Goal: Task Accomplishment & Management: Manage account settings

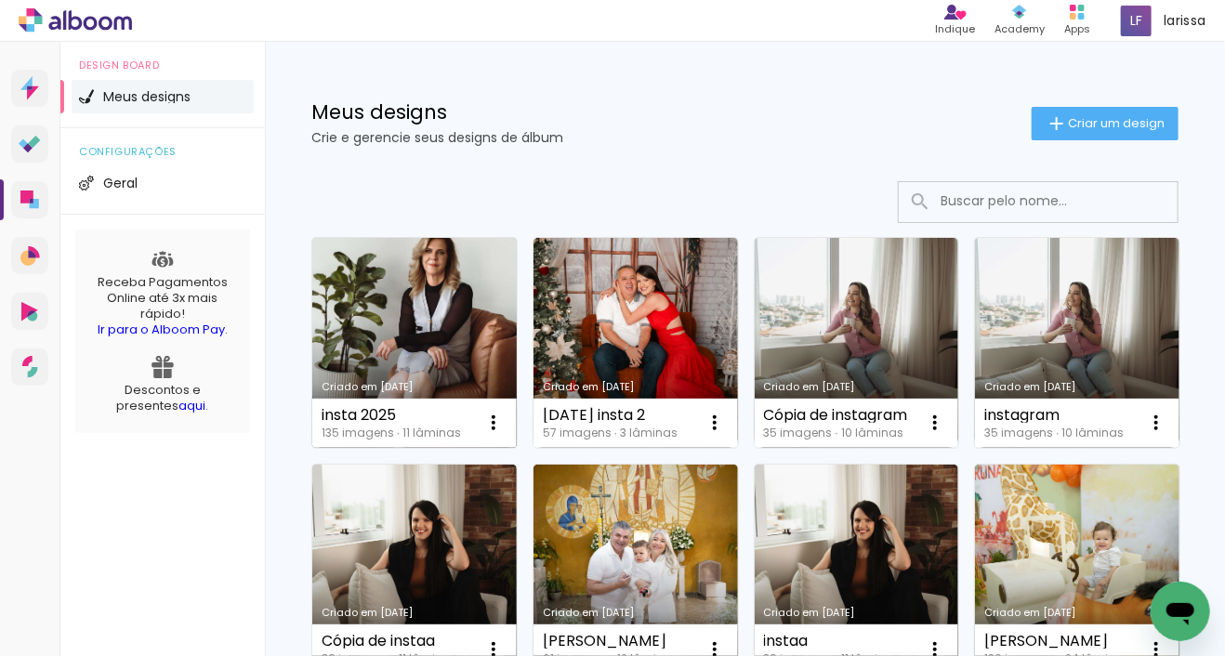
click at [459, 281] on link "Criado em [DATE]" at bounding box center [414, 343] width 204 height 210
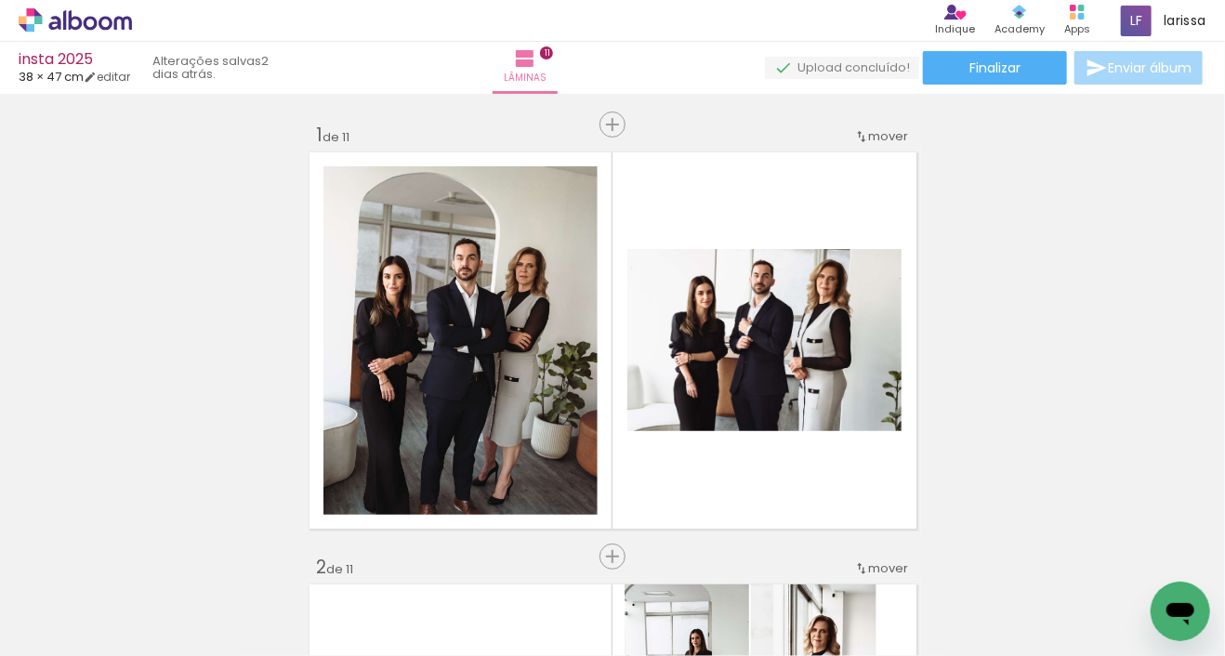
click at [145, 558] on iron-icon at bounding box center [146, 556] width 20 height 20
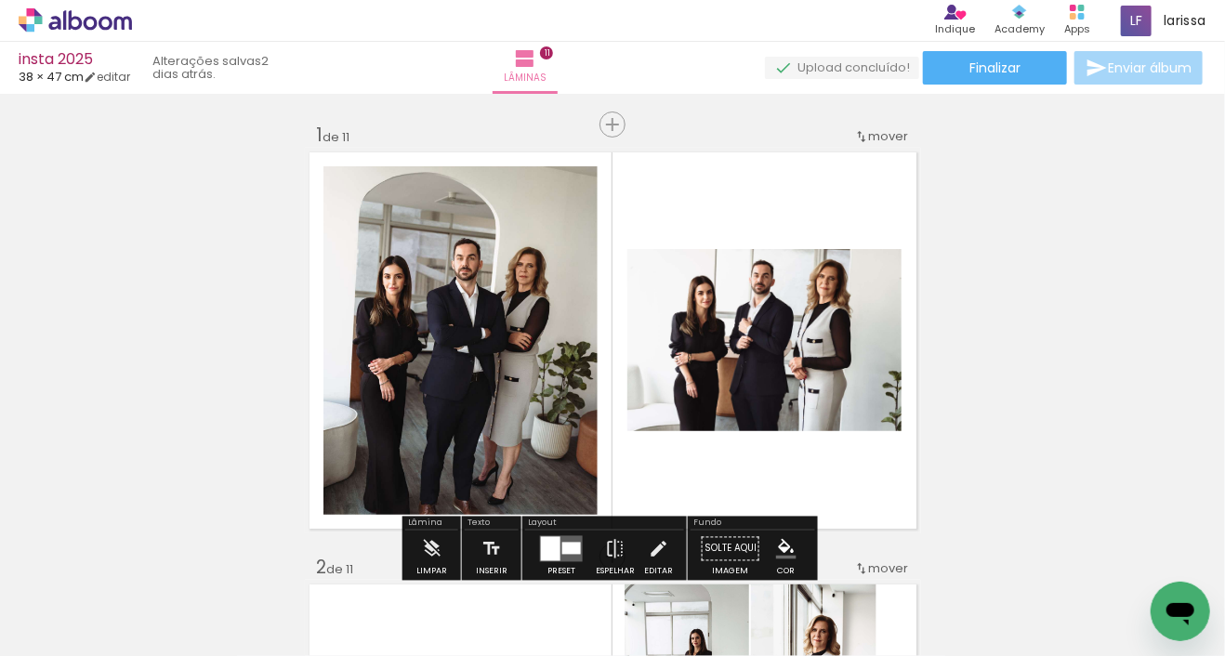
drag, startPoint x: 486, startPoint y: 373, endPoint x: 479, endPoint y: 707, distance: 334.6
click at [479, 655] on html "link( href="../../bower_components/polymer/polymer.html" rel="import" ) picture…" at bounding box center [612, 328] width 1225 height 656
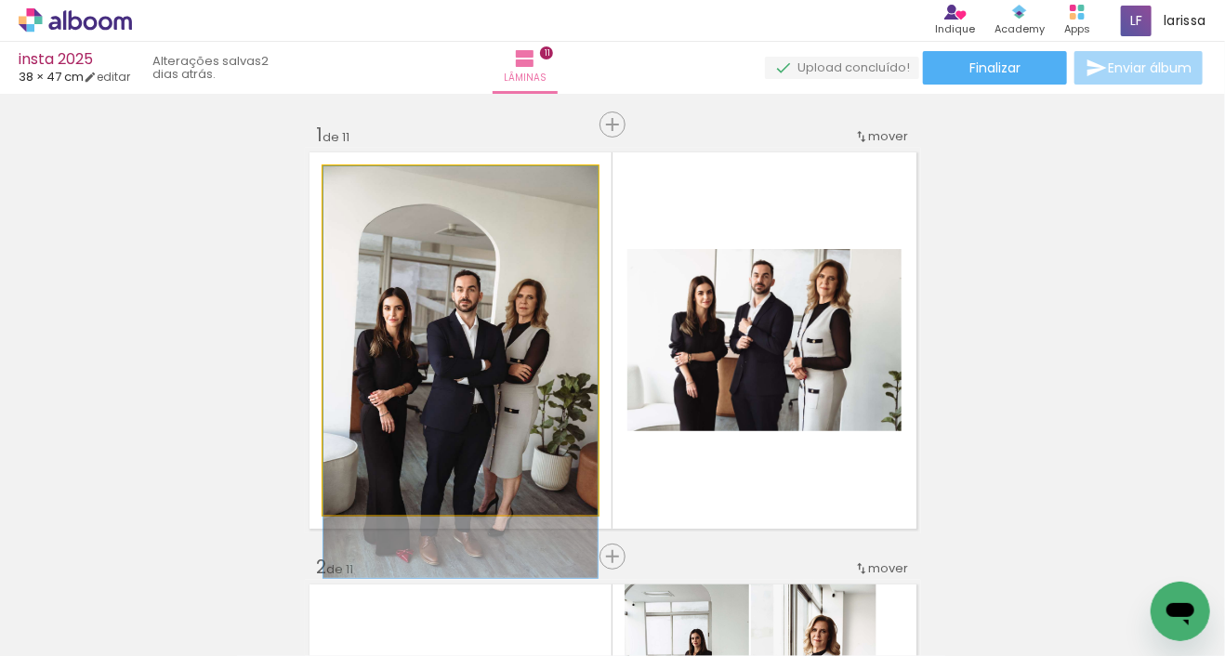
drag, startPoint x: 488, startPoint y: 351, endPoint x: 448, endPoint y: 563, distance: 215.6
click at [440, 615] on quentale-workspace at bounding box center [612, 328] width 1225 height 656
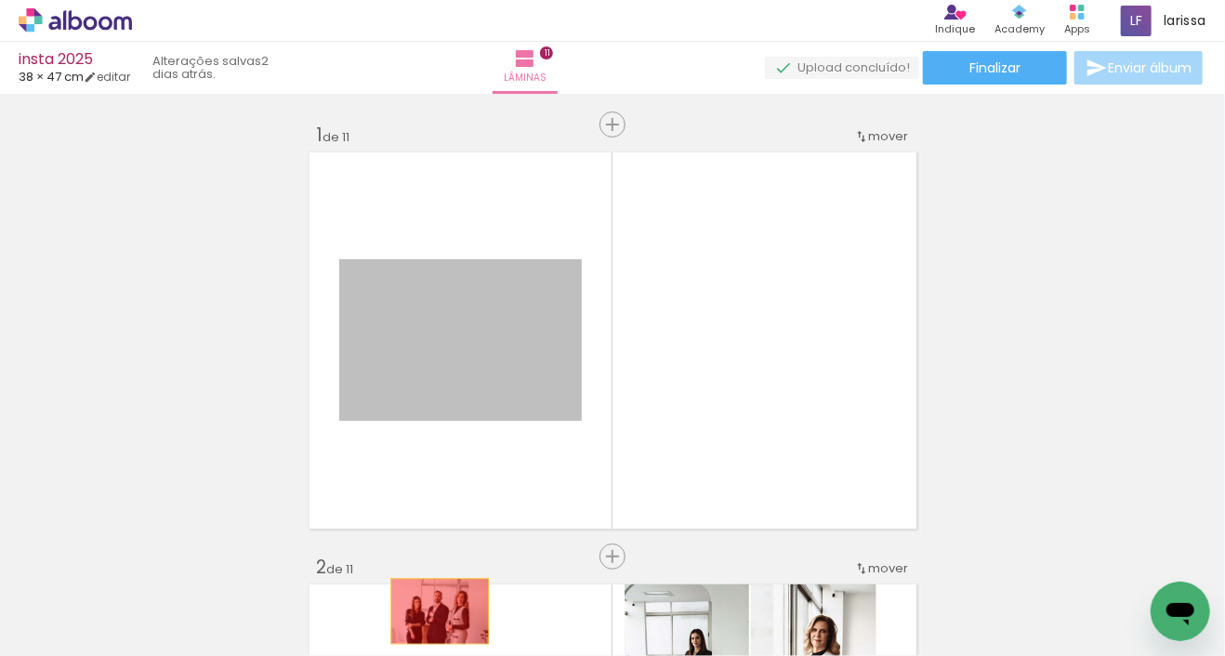
drag, startPoint x: 449, startPoint y: 537, endPoint x: 430, endPoint y: 643, distance: 107.6
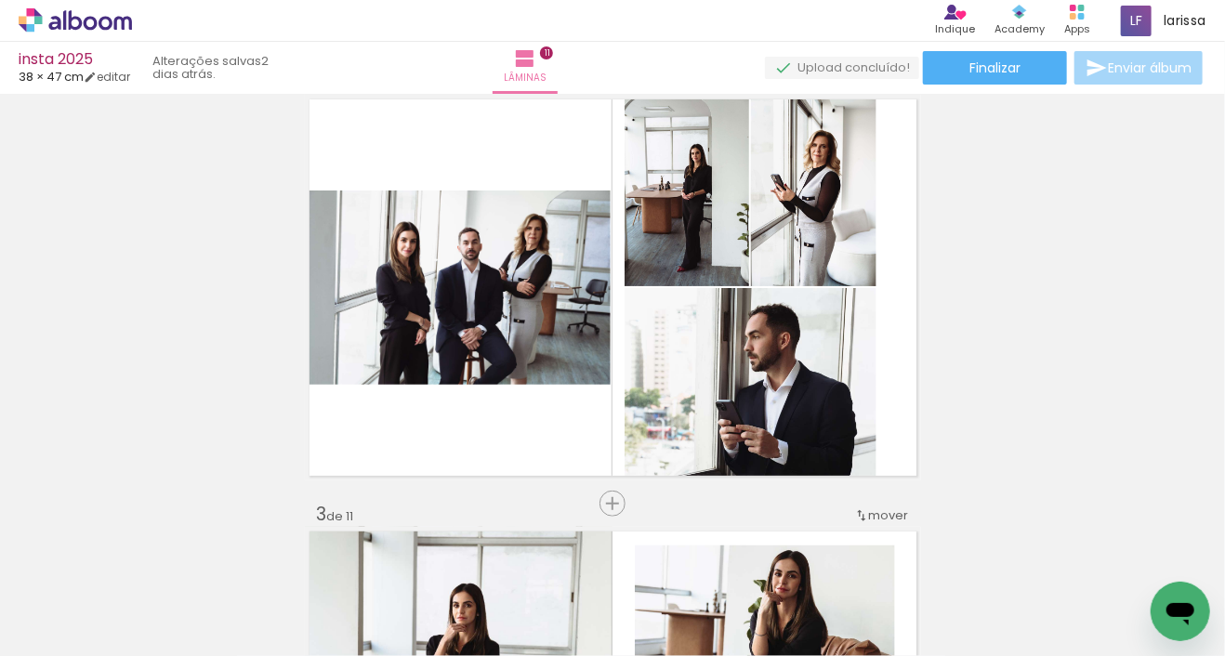
scroll to position [628, 0]
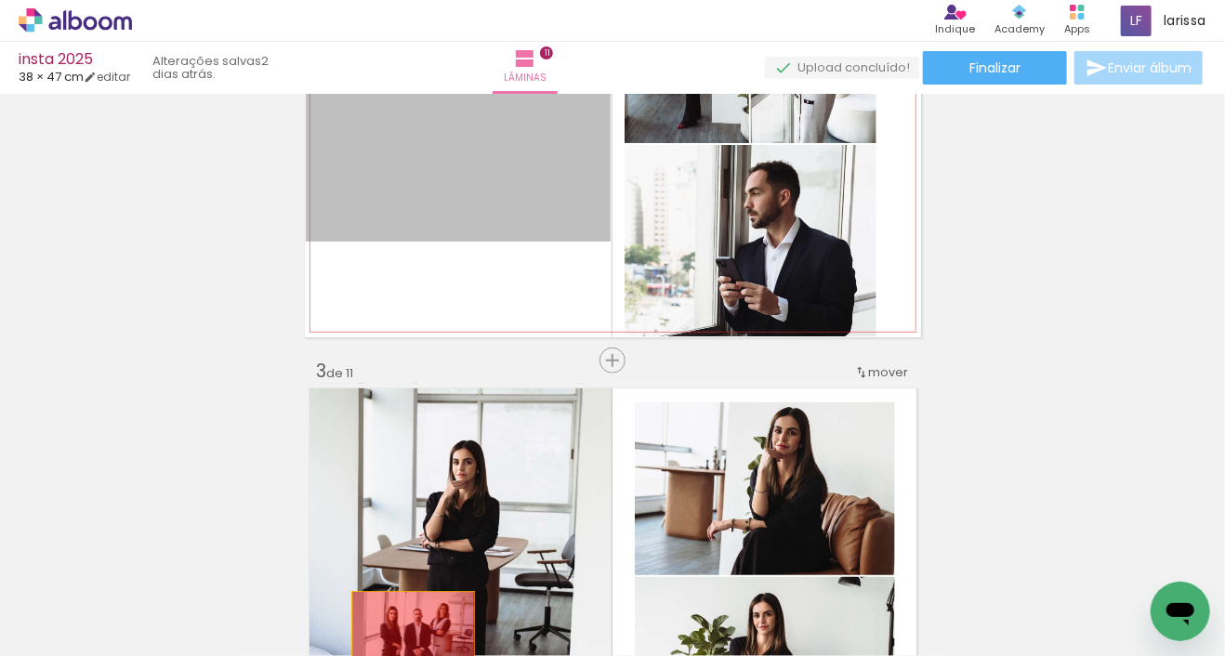
drag, startPoint x: 494, startPoint y: 187, endPoint x: 408, endPoint y: 631, distance: 452.5
click at [408, 631] on quentale-workspace at bounding box center [612, 328] width 1225 height 656
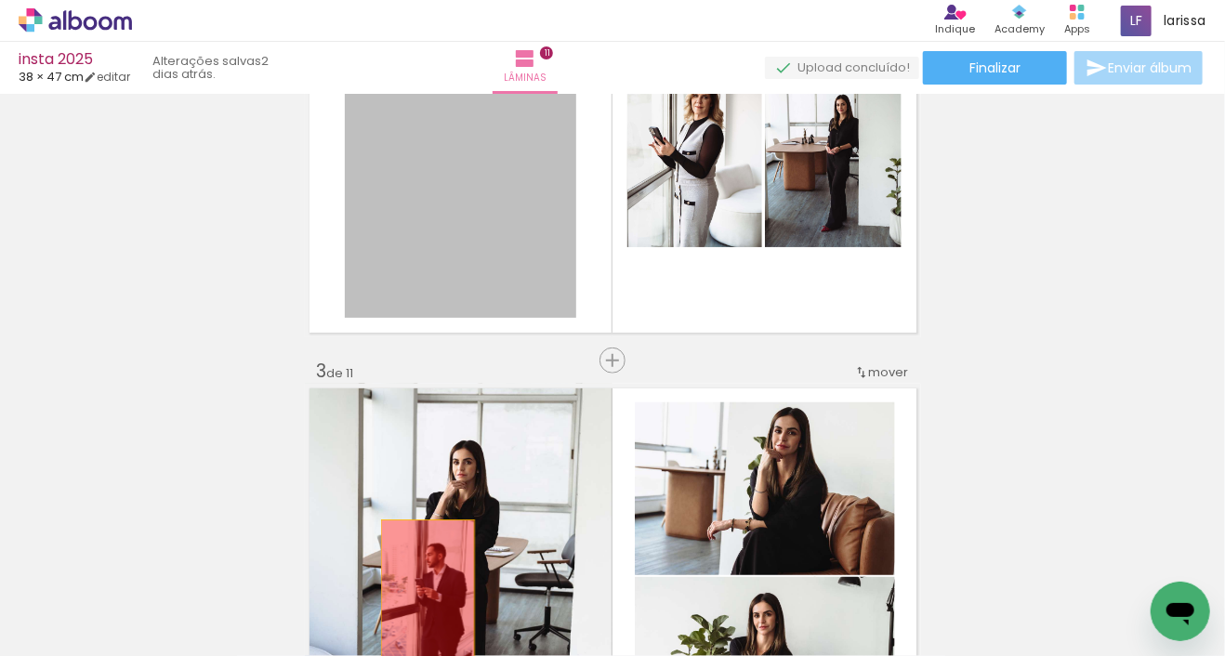
drag, startPoint x: 458, startPoint y: 244, endPoint x: 422, endPoint y: 590, distance: 347.6
click at [422, 590] on quentale-workspace at bounding box center [612, 328] width 1225 height 656
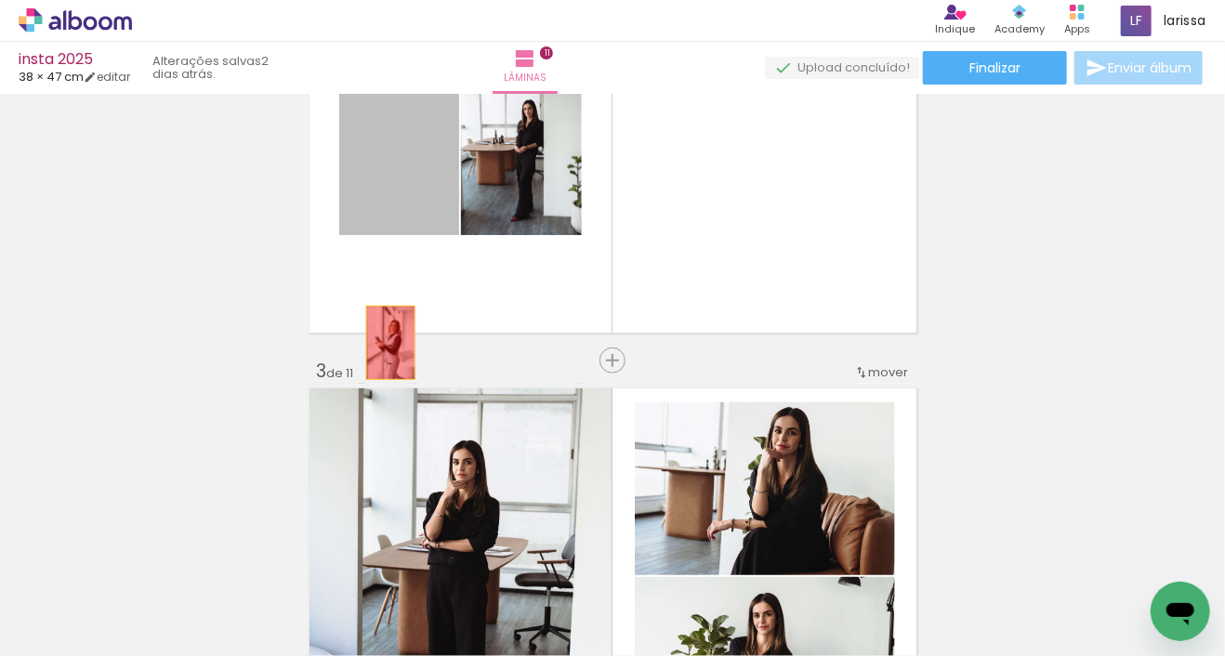
drag, startPoint x: 384, startPoint y: 278, endPoint x: 388, endPoint y: 582, distance: 303.9
click at [388, 583] on quentale-workspace at bounding box center [612, 328] width 1225 height 656
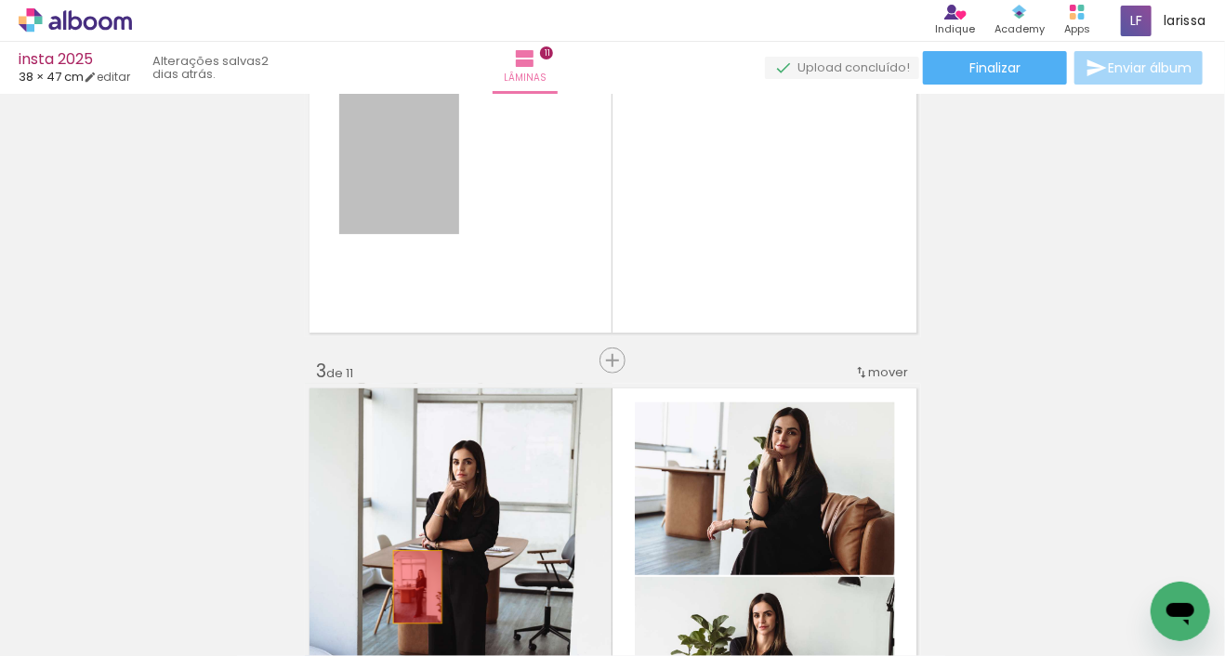
drag, startPoint x: 413, startPoint y: 172, endPoint x: 412, endPoint y: 589, distance: 417.2
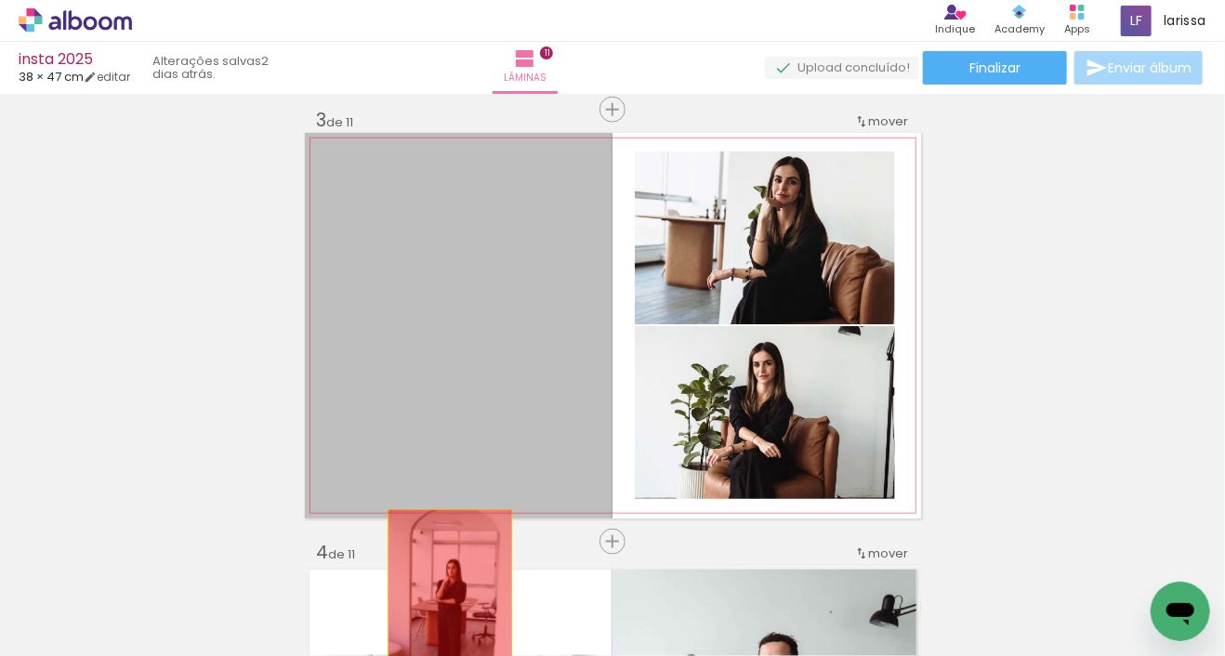
scroll to position [881, 0]
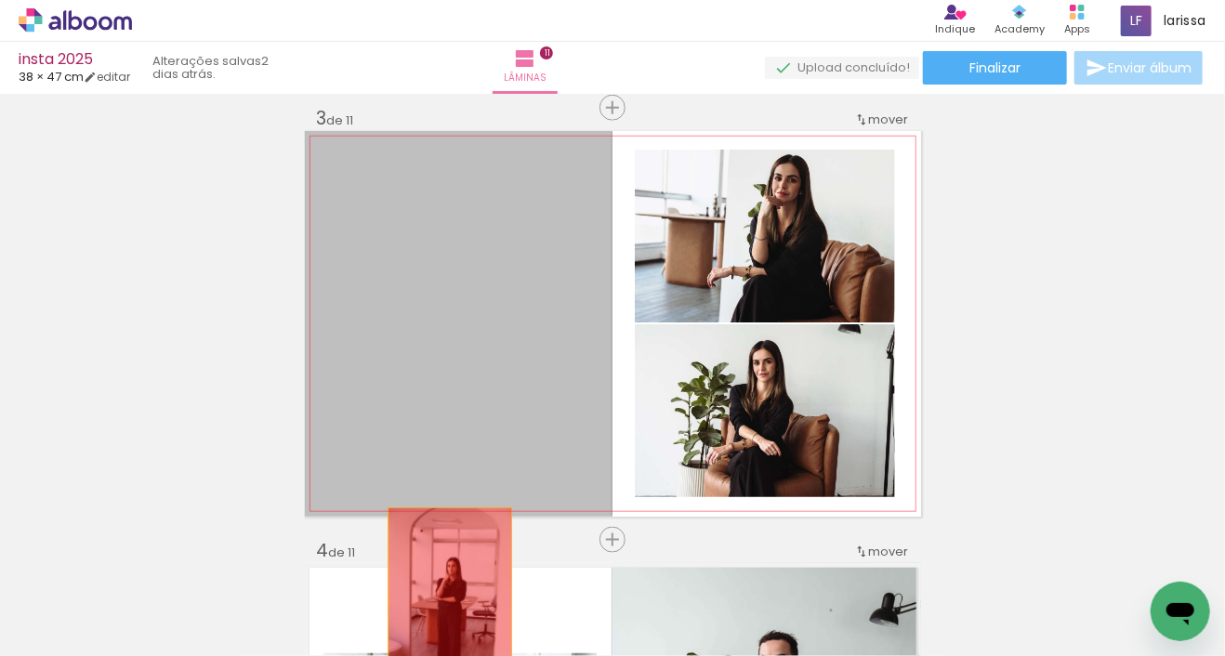
drag, startPoint x: 451, startPoint y: 526, endPoint x: 441, endPoint y: 580, distance: 54.7
click at [443, 591] on quentale-workspace at bounding box center [612, 328] width 1225 height 656
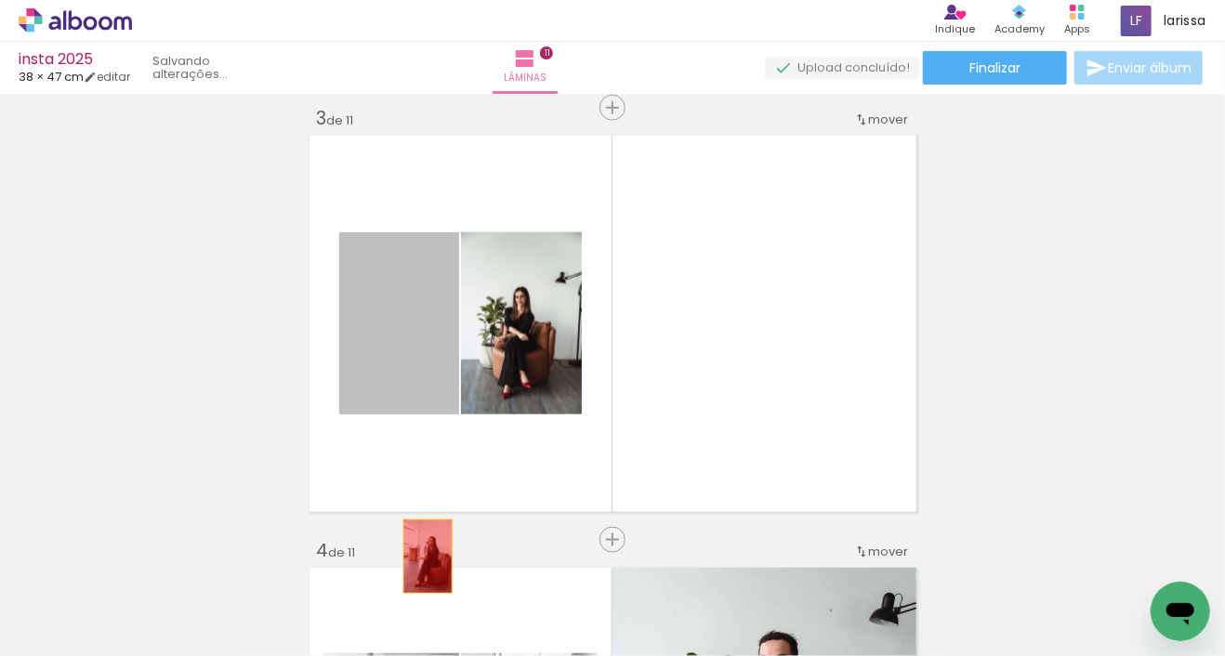
drag, startPoint x: 444, startPoint y: 340, endPoint x: 421, endPoint y: 560, distance: 221.5
click at [421, 562] on quentale-workspace at bounding box center [612, 328] width 1225 height 656
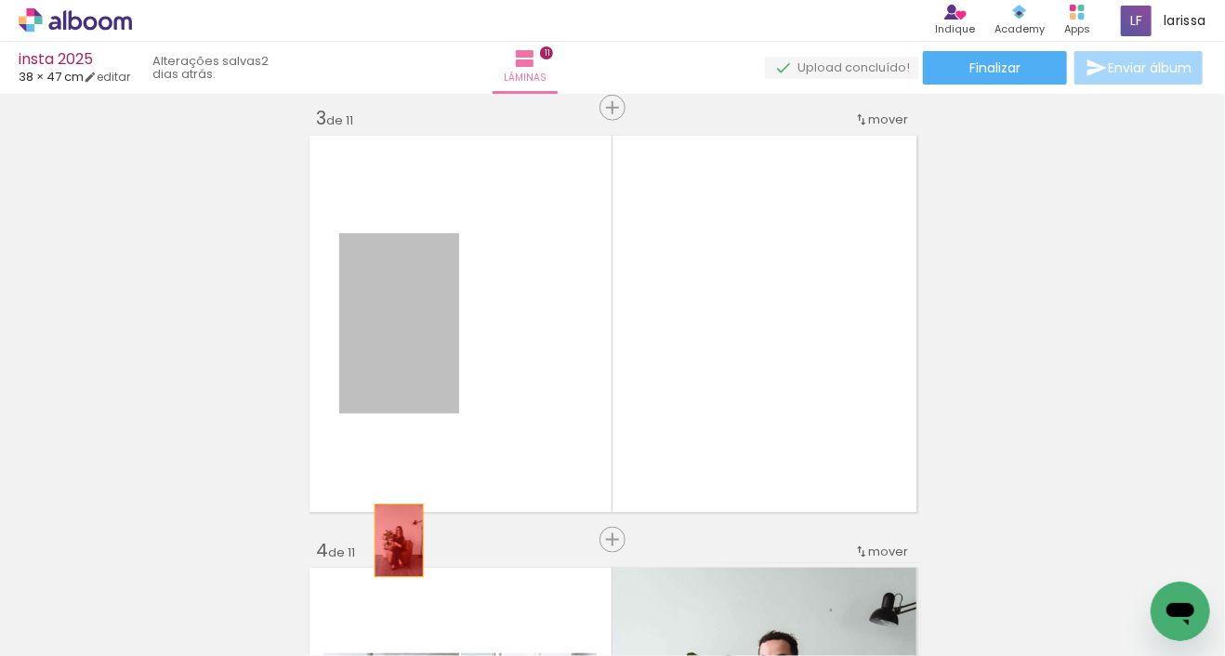
drag, startPoint x: 391, startPoint y: 334, endPoint x: 398, endPoint y: 549, distance: 215.7
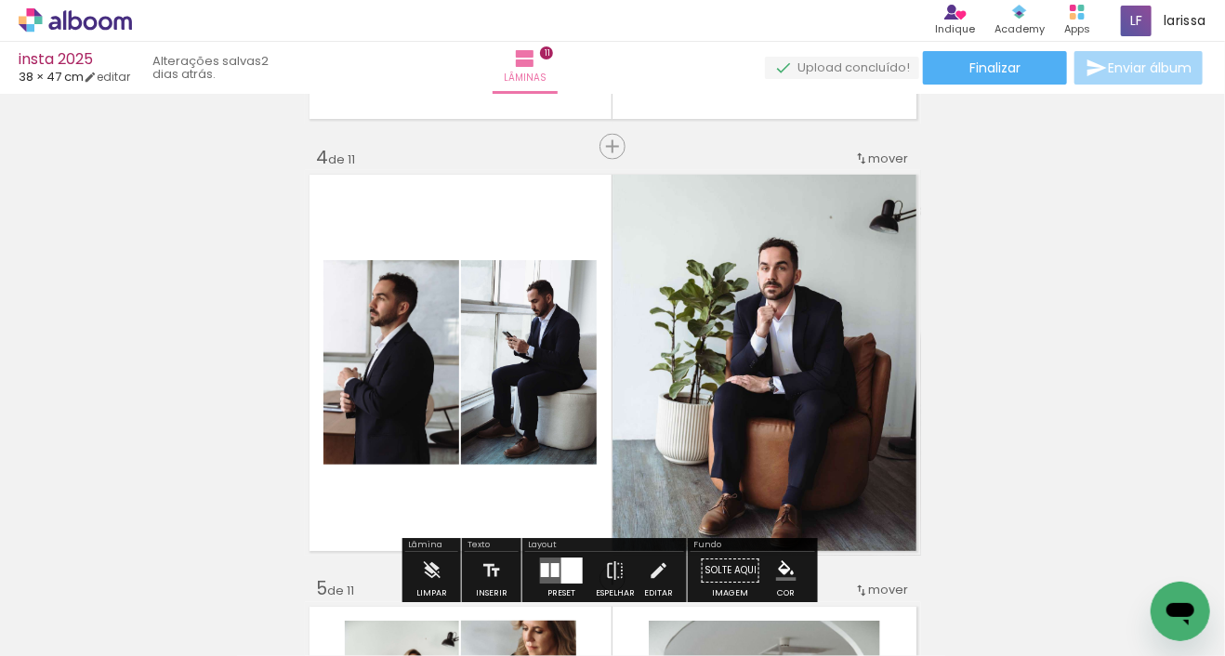
scroll to position [1327, 0]
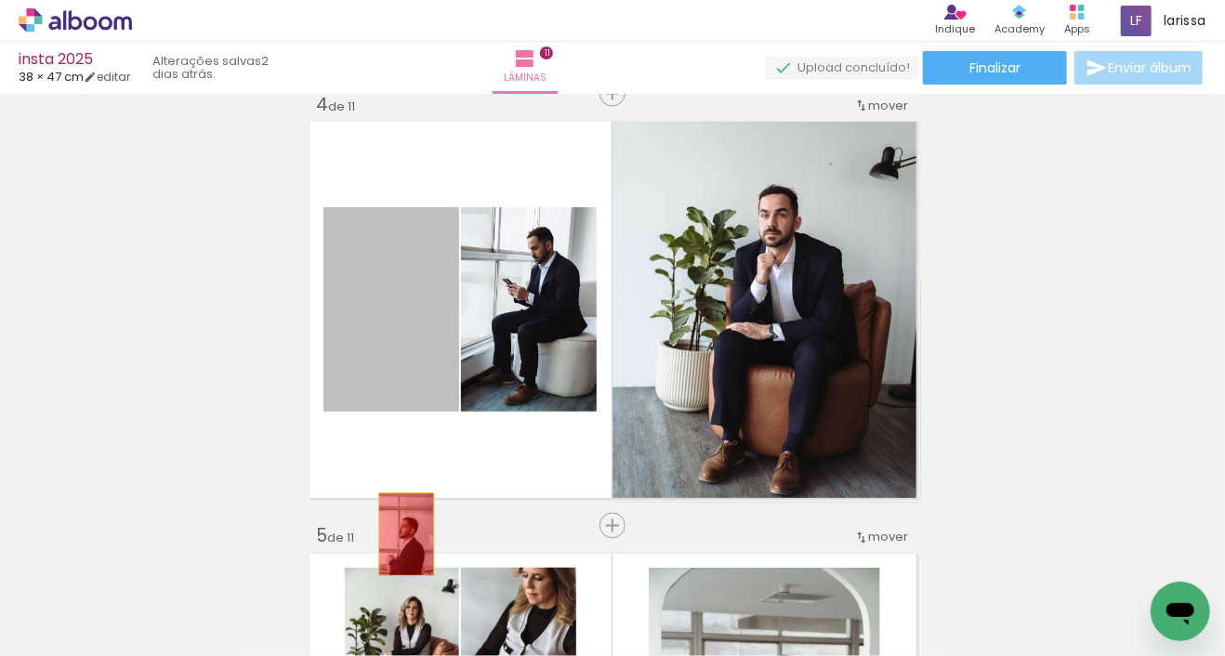
drag, startPoint x: 401, startPoint y: 353, endPoint x: 393, endPoint y: 608, distance: 254.8
click at [393, 608] on quentale-workspace at bounding box center [612, 328] width 1225 height 656
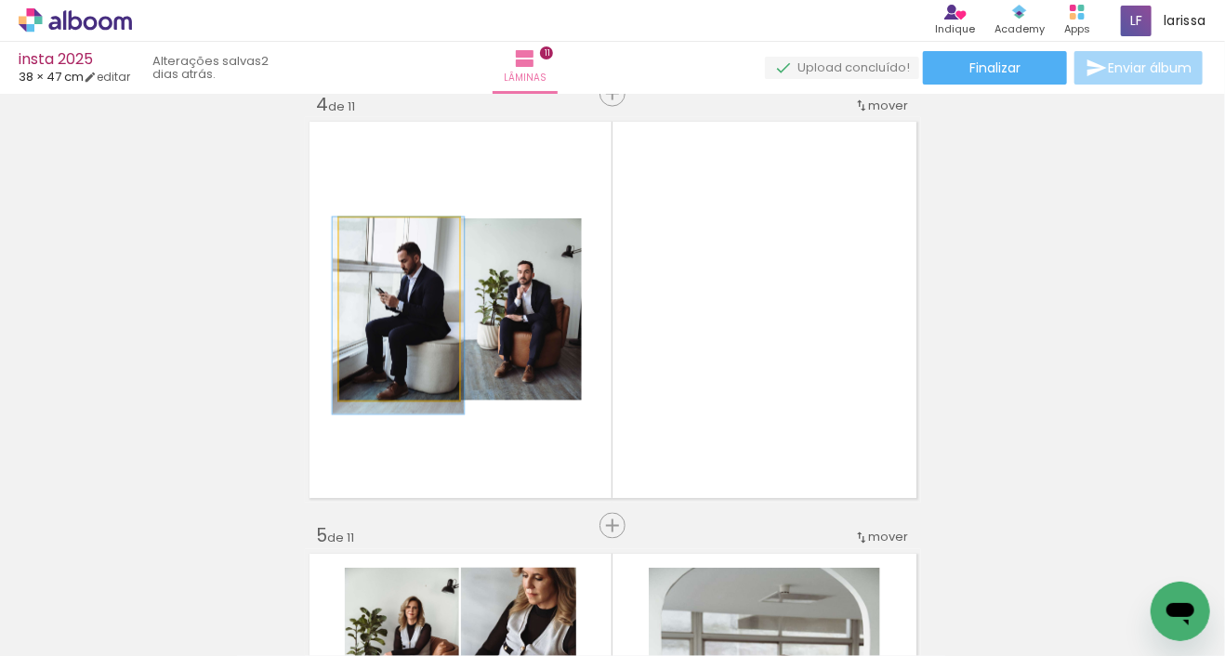
drag, startPoint x: 393, startPoint y: 348, endPoint x: 382, endPoint y: 665, distance: 317.1
click at [382, 655] on html "link( href="../../bower_components/polymer/polymer.html" rel="import" ) picture…" at bounding box center [612, 328] width 1225 height 656
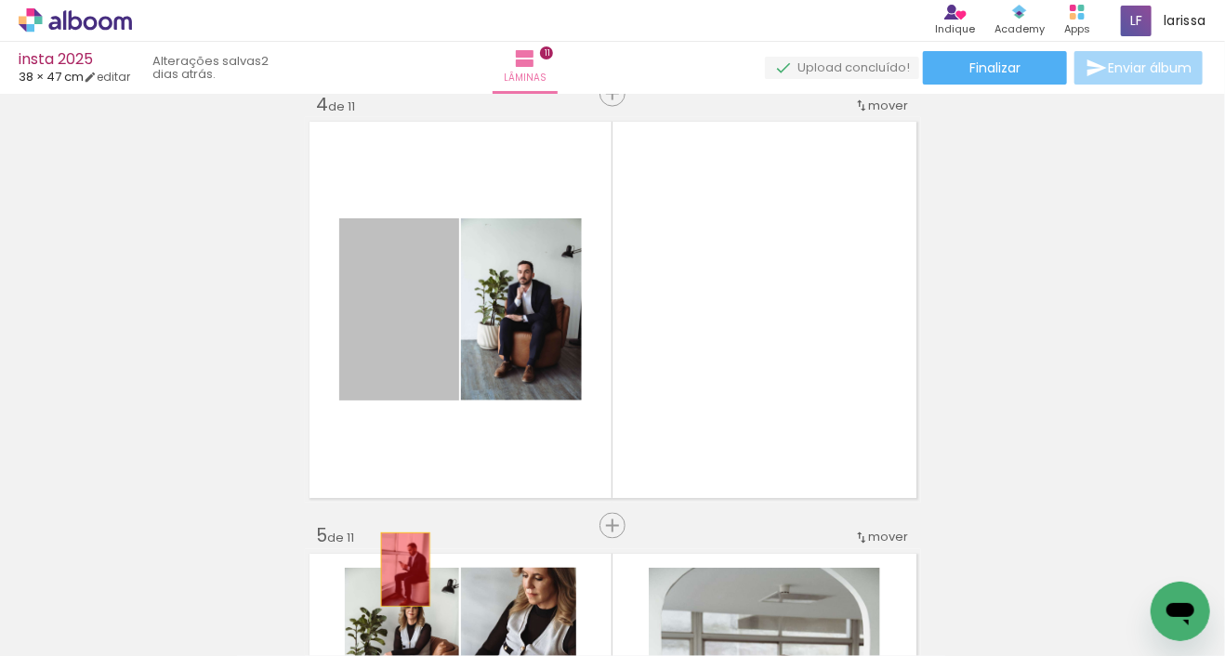
drag, startPoint x: 388, startPoint y: 339, endPoint x: 404, endPoint y: 564, distance: 225.4
click at [401, 573] on quentale-workspace at bounding box center [612, 328] width 1225 height 656
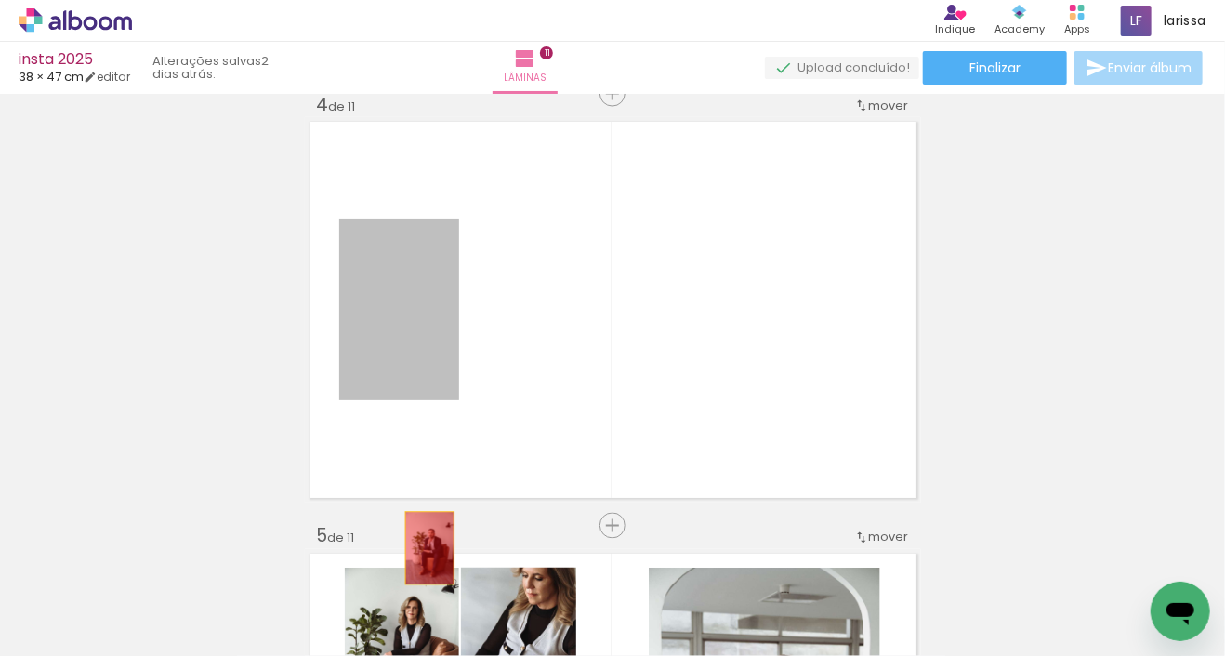
drag, startPoint x: 418, startPoint y: 459, endPoint x: 425, endPoint y: 585, distance: 126.5
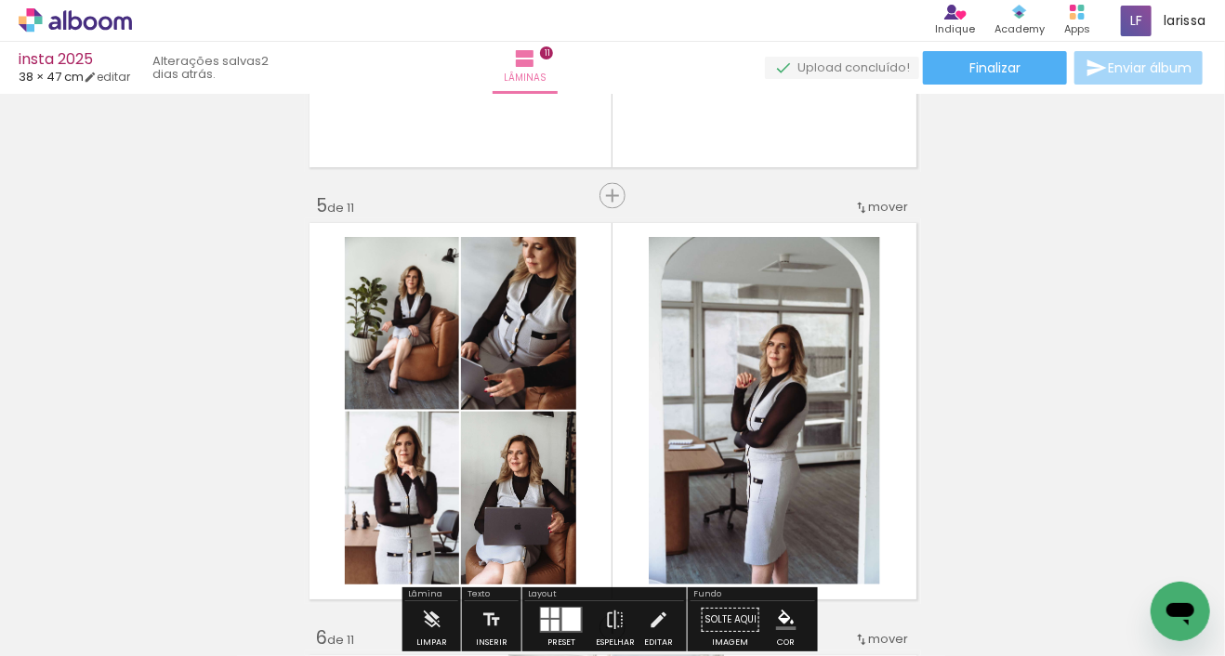
scroll to position [1808, 0]
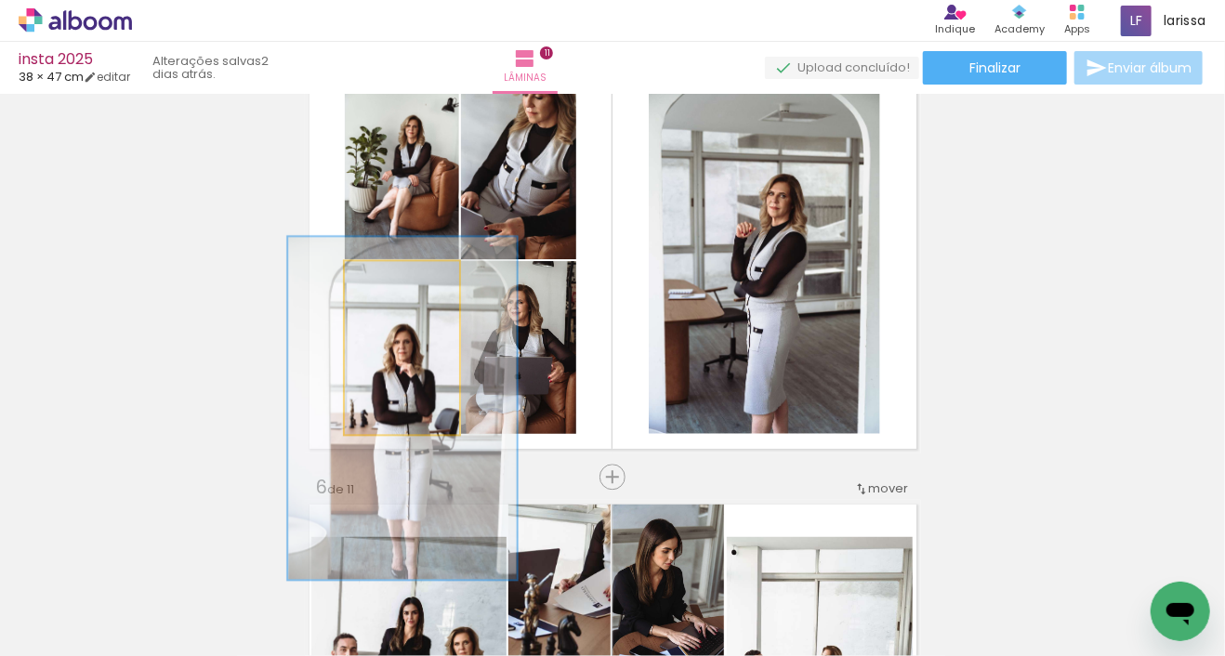
drag, startPoint x: 424, startPoint y: 388, endPoint x: 427, endPoint y: 448, distance: 59.5
click at [414, 558] on quentale-workspace at bounding box center [612, 328] width 1225 height 656
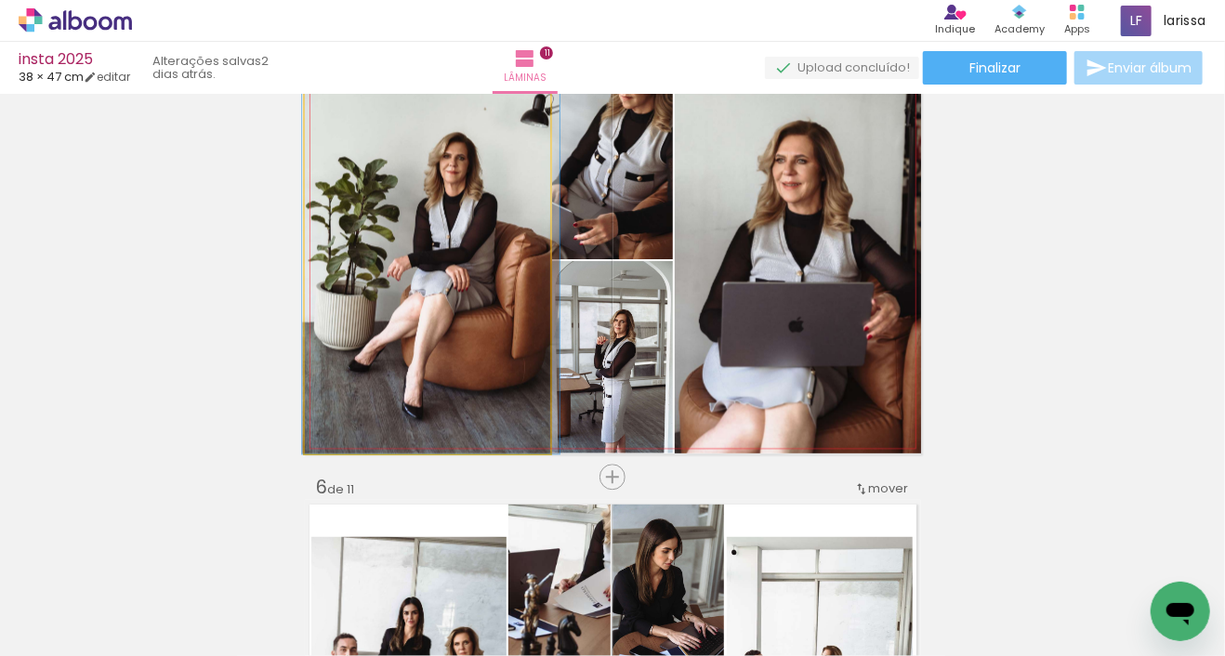
drag, startPoint x: 415, startPoint y: 246, endPoint x: 413, endPoint y: 597, distance: 350.4
click at [413, 597] on quentale-workspace at bounding box center [612, 328] width 1225 height 656
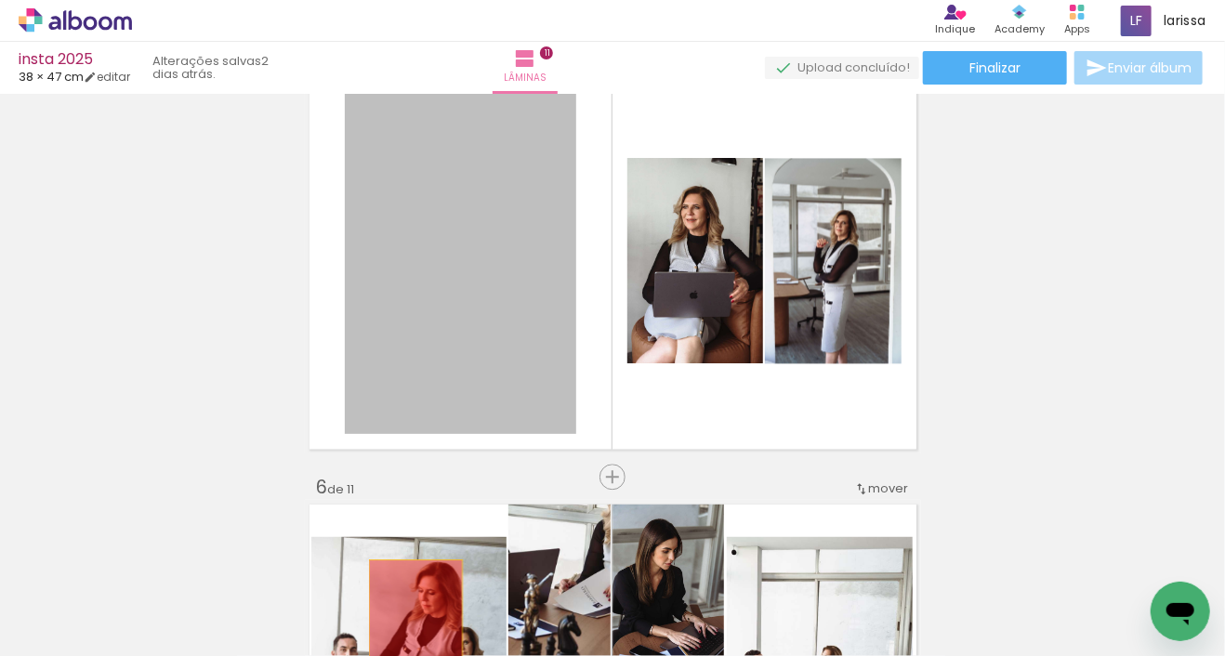
drag, startPoint x: 428, startPoint y: 370, endPoint x: 408, endPoint y: 631, distance: 261.9
click at [409, 632] on quentale-workspace at bounding box center [612, 328] width 1225 height 656
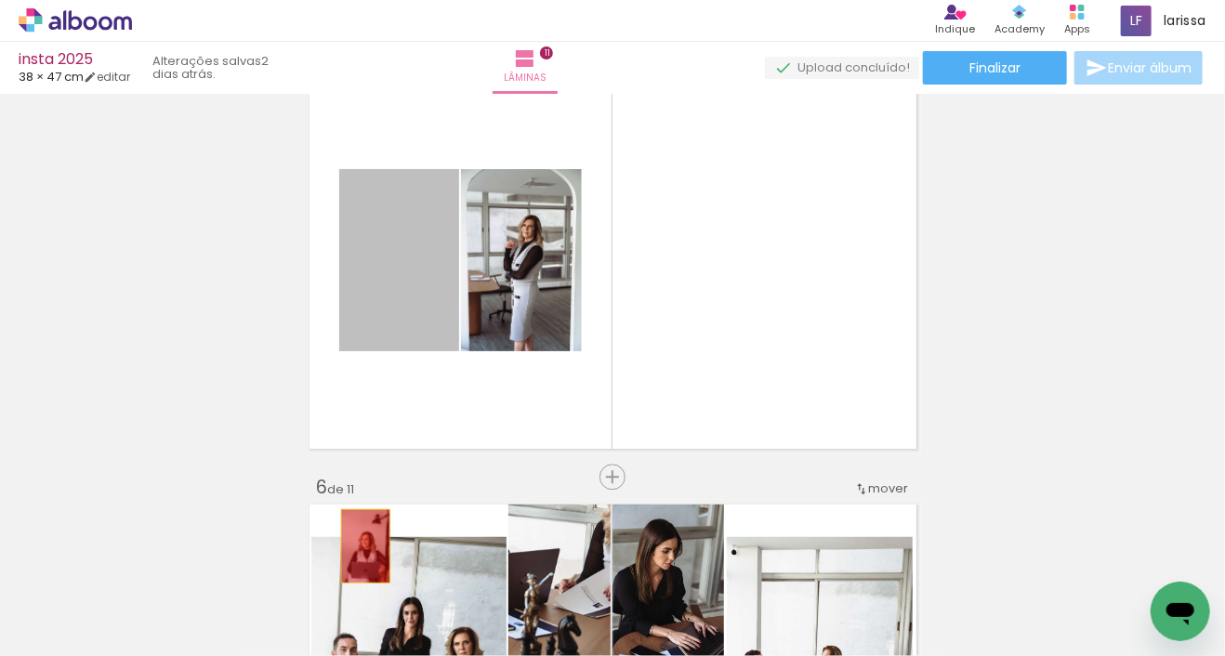
drag, startPoint x: 392, startPoint y: 312, endPoint x: 358, endPoint y: 560, distance: 250.5
click at [359, 558] on quentale-workspace at bounding box center [612, 328] width 1225 height 656
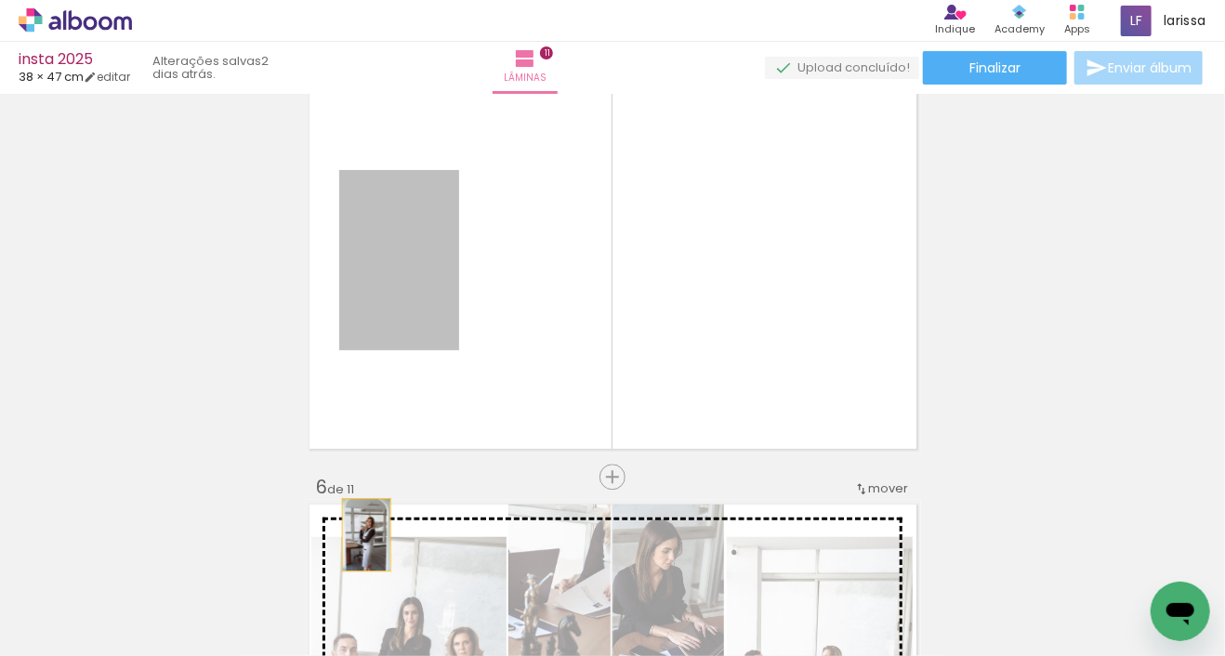
drag, startPoint x: 399, startPoint y: 269, endPoint x: 362, endPoint y: 573, distance: 307.0
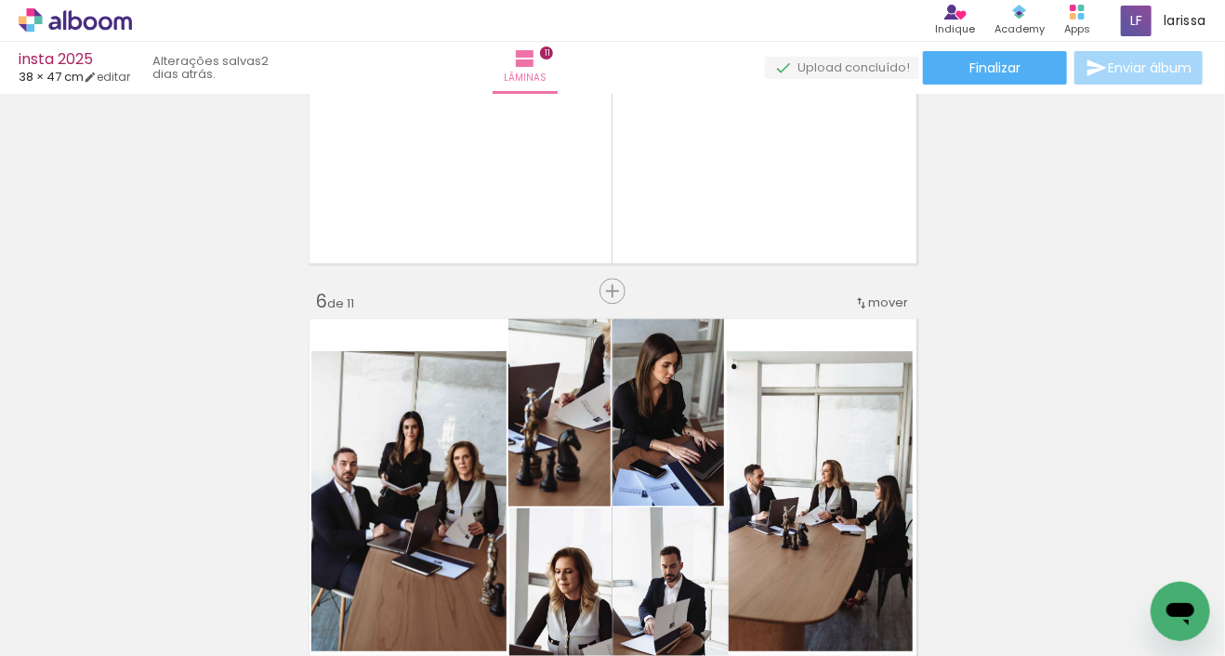
scroll to position [2151, 0]
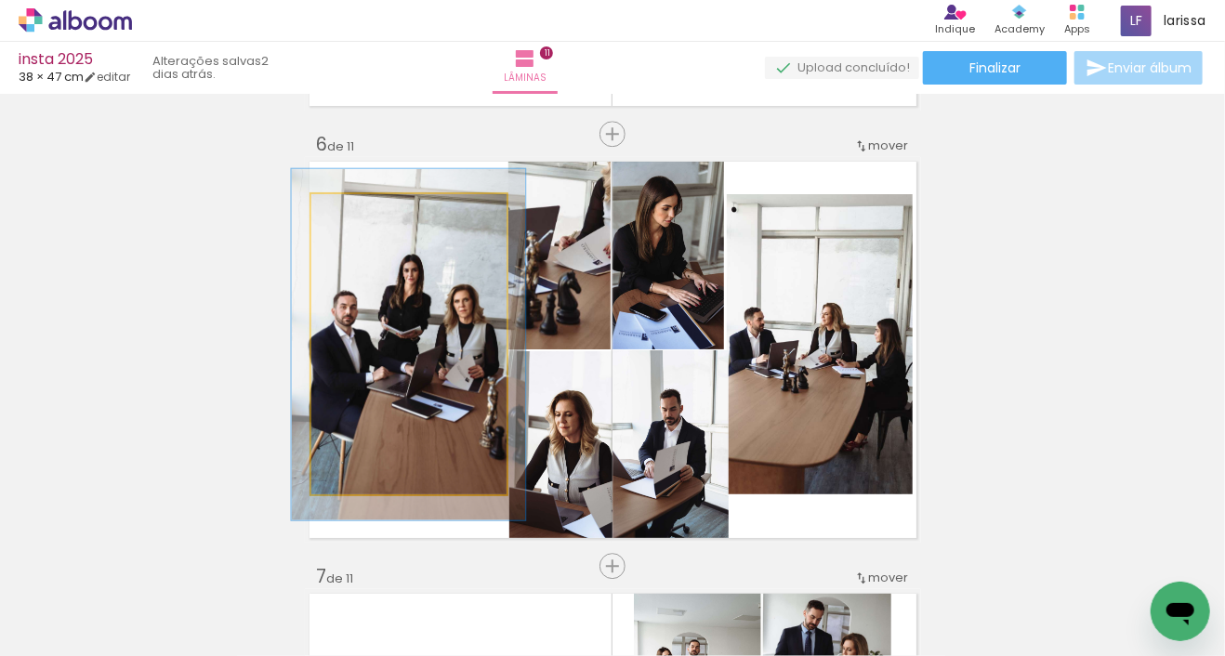
drag, startPoint x: 416, startPoint y: 401, endPoint x: 458, endPoint y: 492, distance: 100.2
click at [400, 628] on quentale-workspace at bounding box center [612, 328] width 1225 height 656
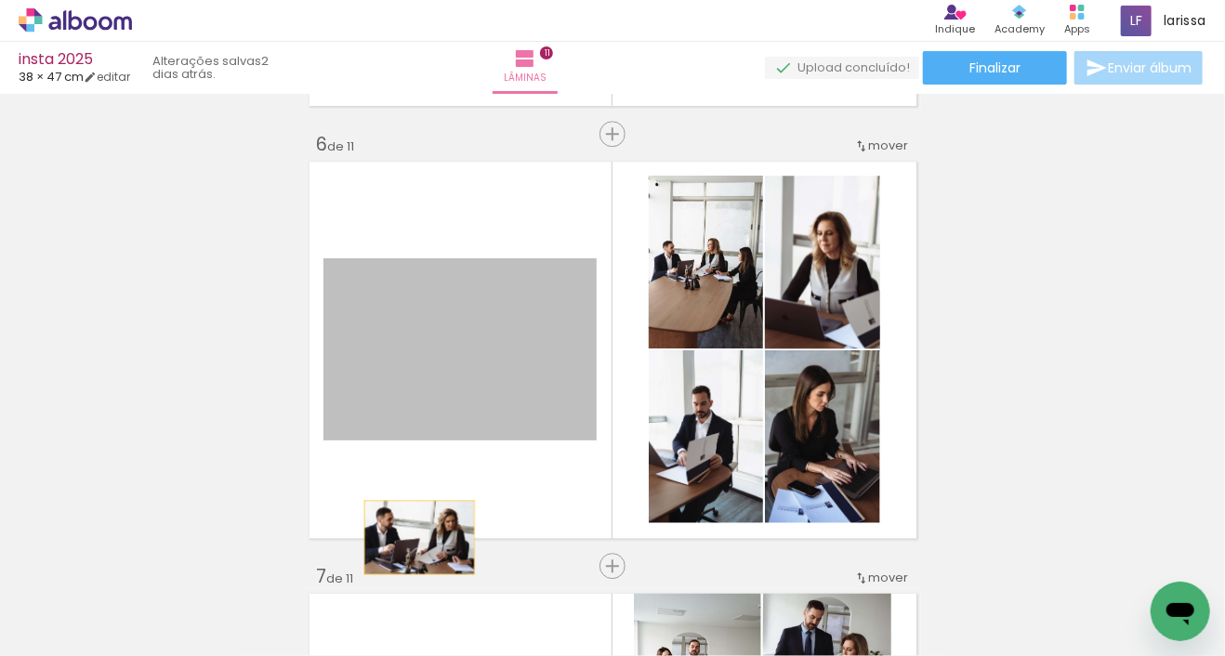
drag, startPoint x: 419, startPoint y: 455, endPoint x: 413, endPoint y: 552, distance: 96.9
click at [413, 552] on quentale-workspace at bounding box center [612, 328] width 1225 height 656
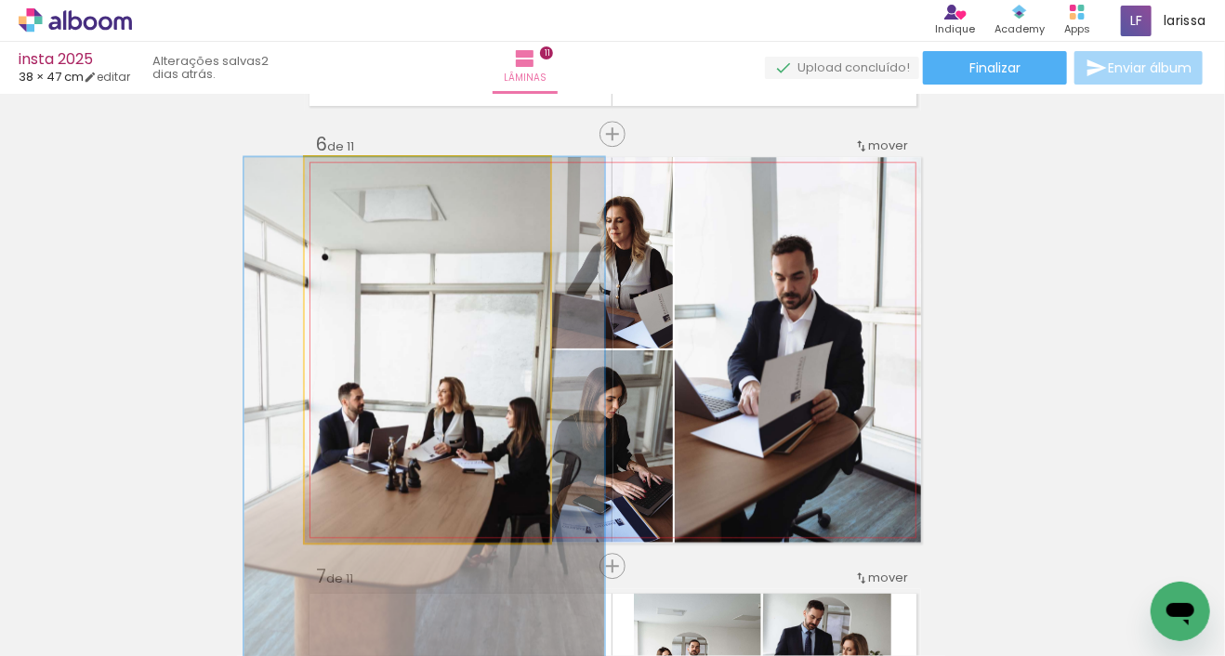
drag, startPoint x: 441, startPoint y: 379, endPoint x: 440, endPoint y: 552, distance: 172.9
click at [440, 552] on quentale-workspace at bounding box center [612, 328] width 1225 height 656
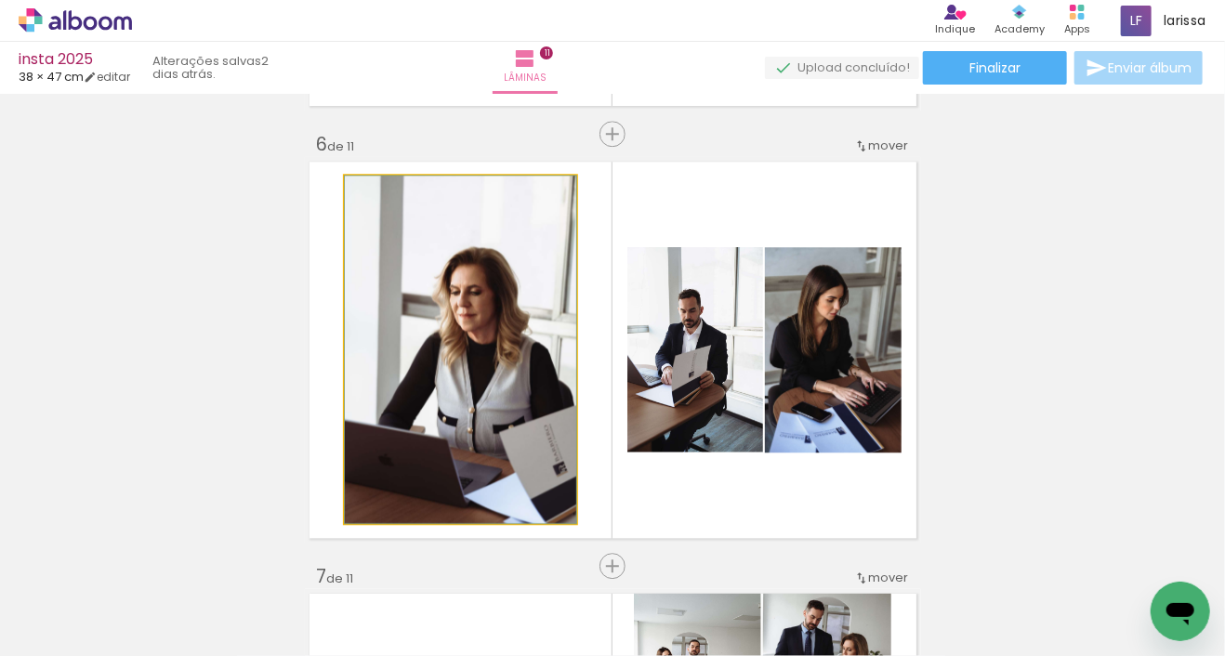
drag, startPoint x: 463, startPoint y: 388, endPoint x: 440, endPoint y: 571, distance: 184.5
click at [440, 571] on quentale-workspace at bounding box center [612, 328] width 1225 height 656
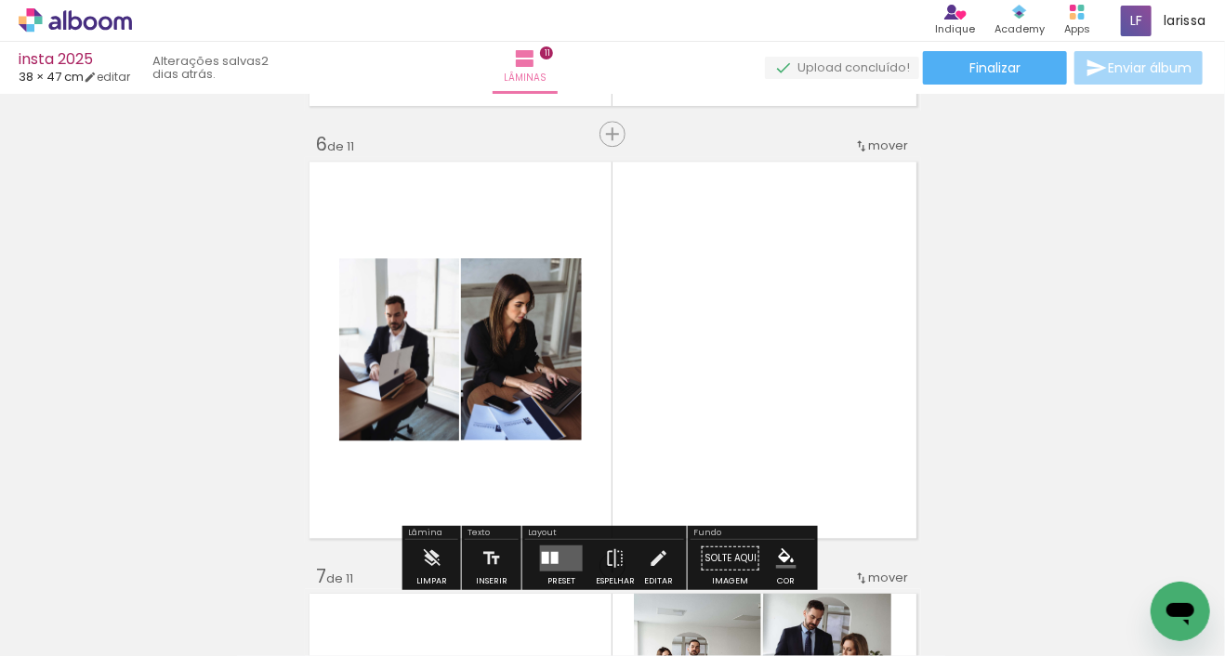
drag, startPoint x: 409, startPoint y: 502, endPoint x: 409, endPoint y: 575, distance: 73.4
click at [409, 574] on quentale-workspace at bounding box center [612, 328] width 1225 height 656
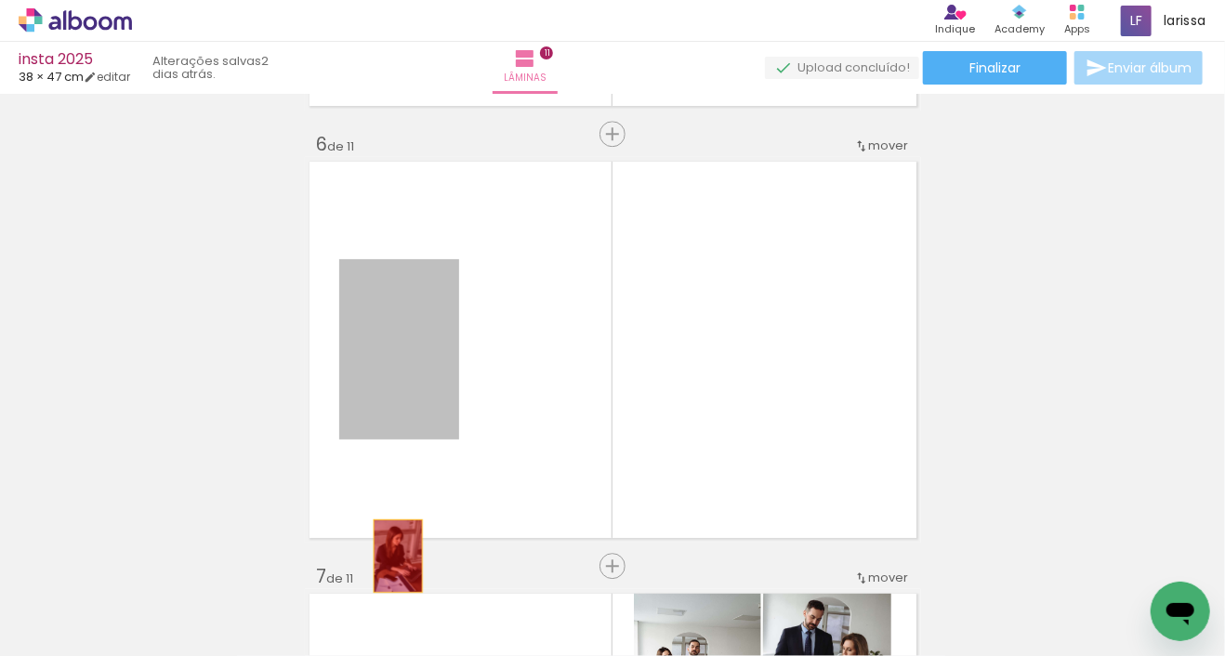
drag, startPoint x: 395, startPoint y: 354, endPoint x: 392, endPoint y: 556, distance: 201.7
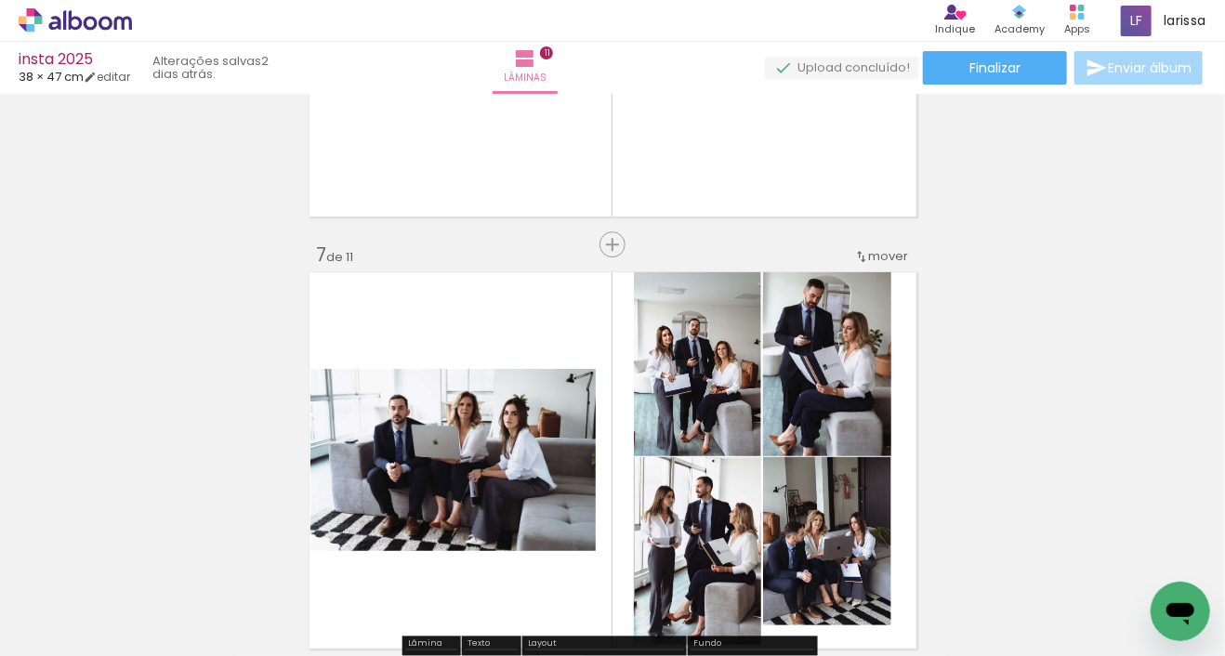
scroll to position [2480, 0]
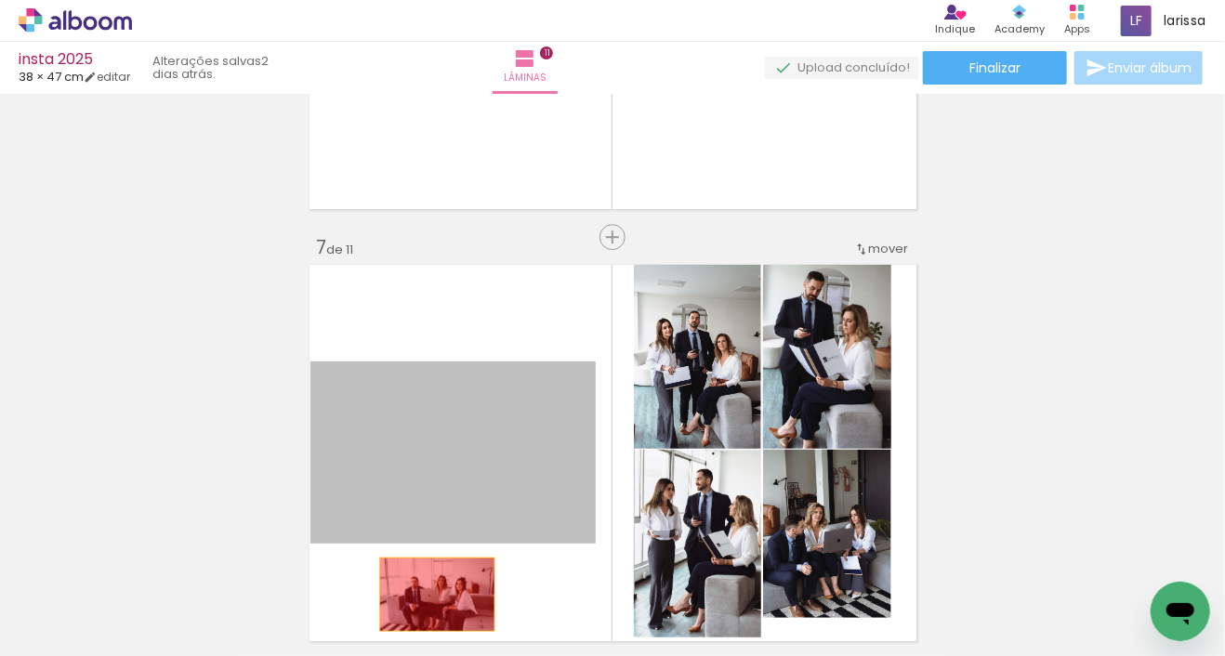
drag, startPoint x: 440, startPoint y: 443, endPoint x: 432, endPoint y: 595, distance: 151.7
click at [432, 595] on quentale-workspace at bounding box center [612, 328] width 1225 height 656
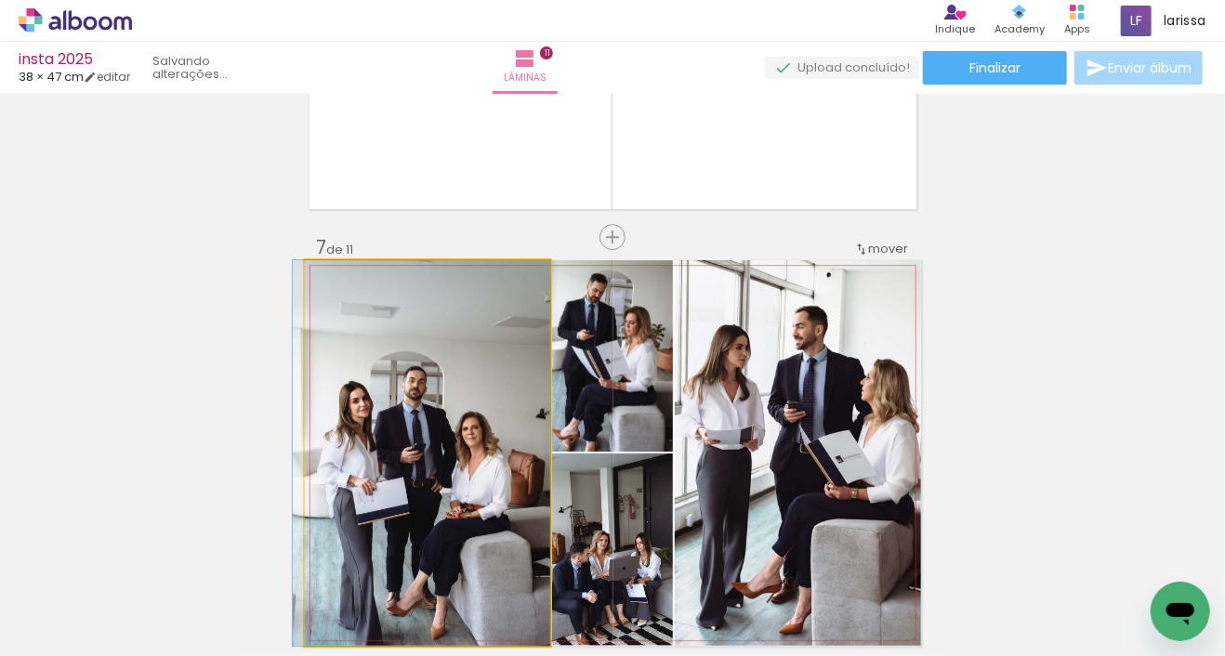
drag, startPoint x: 418, startPoint y: 401, endPoint x: 406, endPoint y: 581, distance: 179.8
click at [406, 583] on quentale-workspace at bounding box center [612, 328] width 1225 height 656
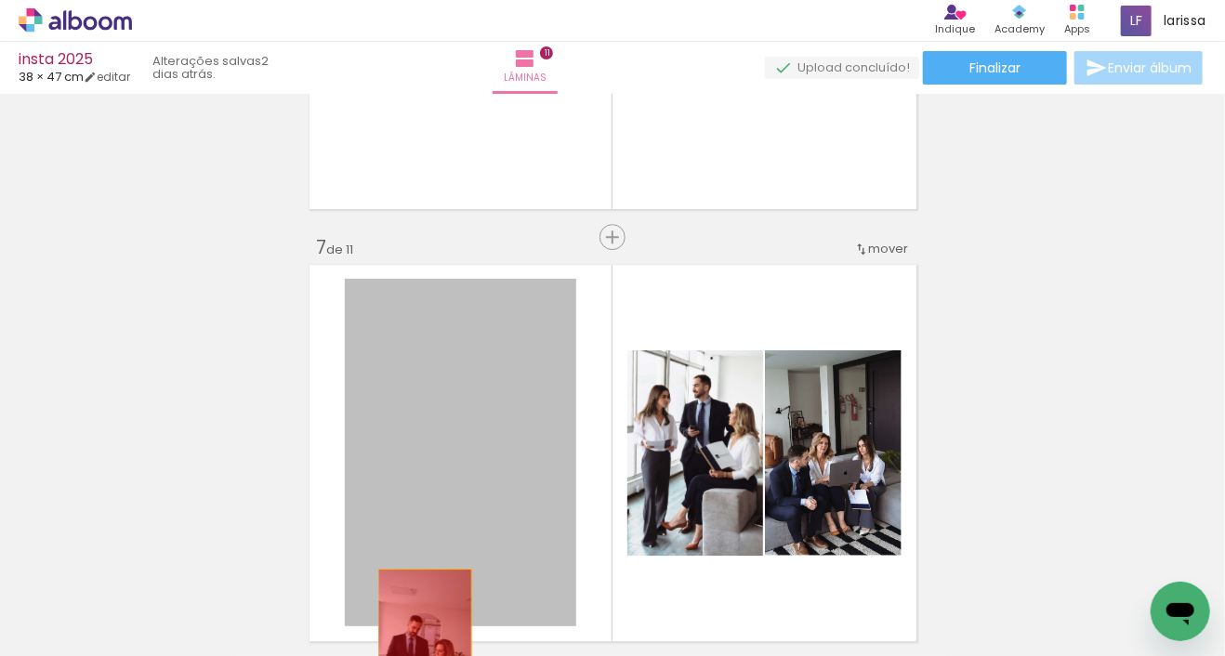
drag, startPoint x: 422, startPoint y: 590, endPoint x: 417, endPoint y: 634, distance: 43.9
click at [418, 641] on quentale-workspace at bounding box center [612, 328] width 1225 height 656
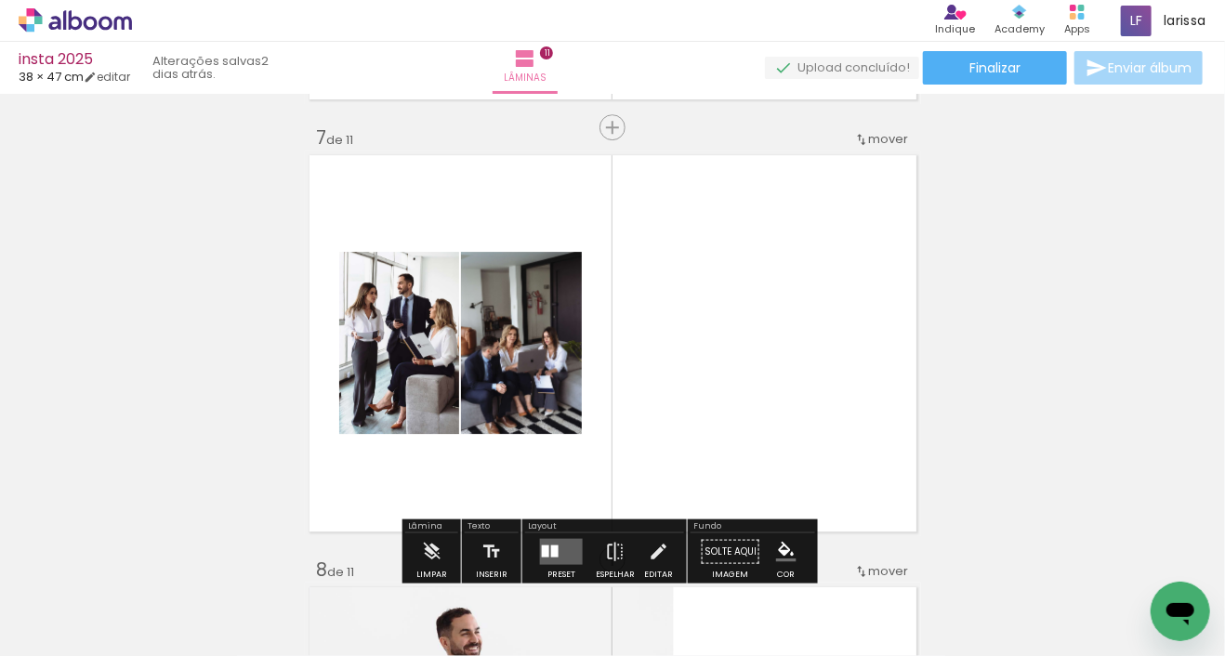
scroll to position [2597, 0]
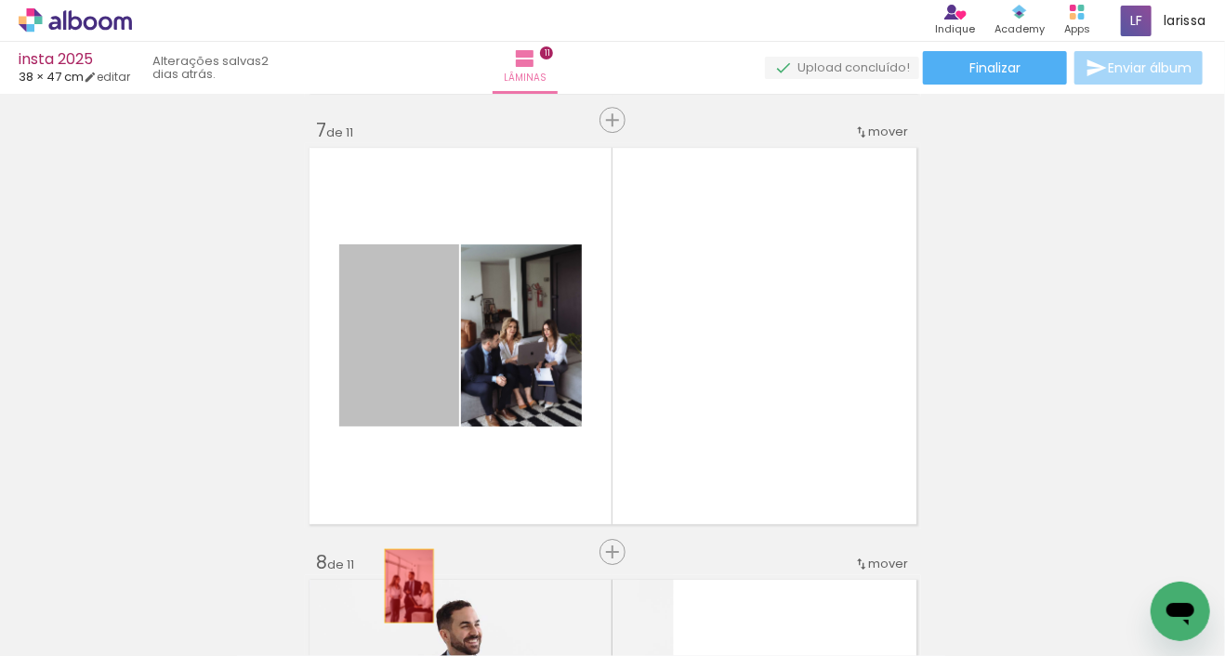
drag, startPoint x: 418, startPoint y: 371, endPoint x: 402, endPoint y: 599, distance: 229.1
click at [402, 601] on quentale-workspace at bounding box center [612, 328] width 1225 height 656
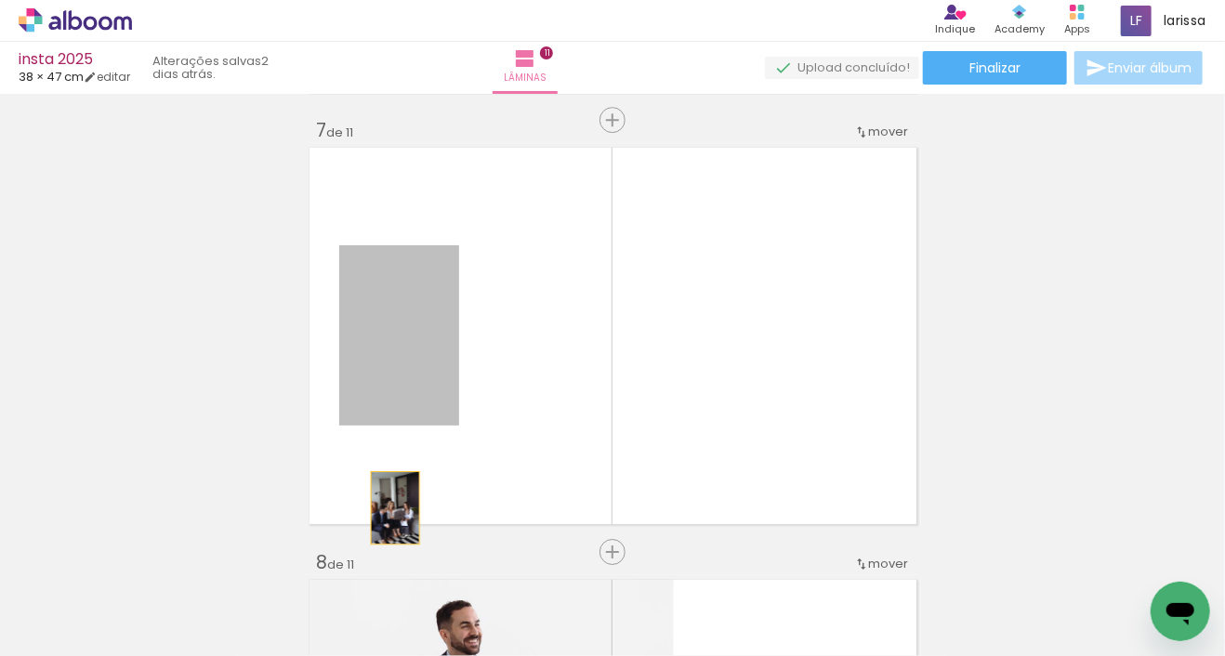
drag, startPoint x: 401, startPoint y: 378, endPoint x: 387, endPoint y: 541, distance: 163.3
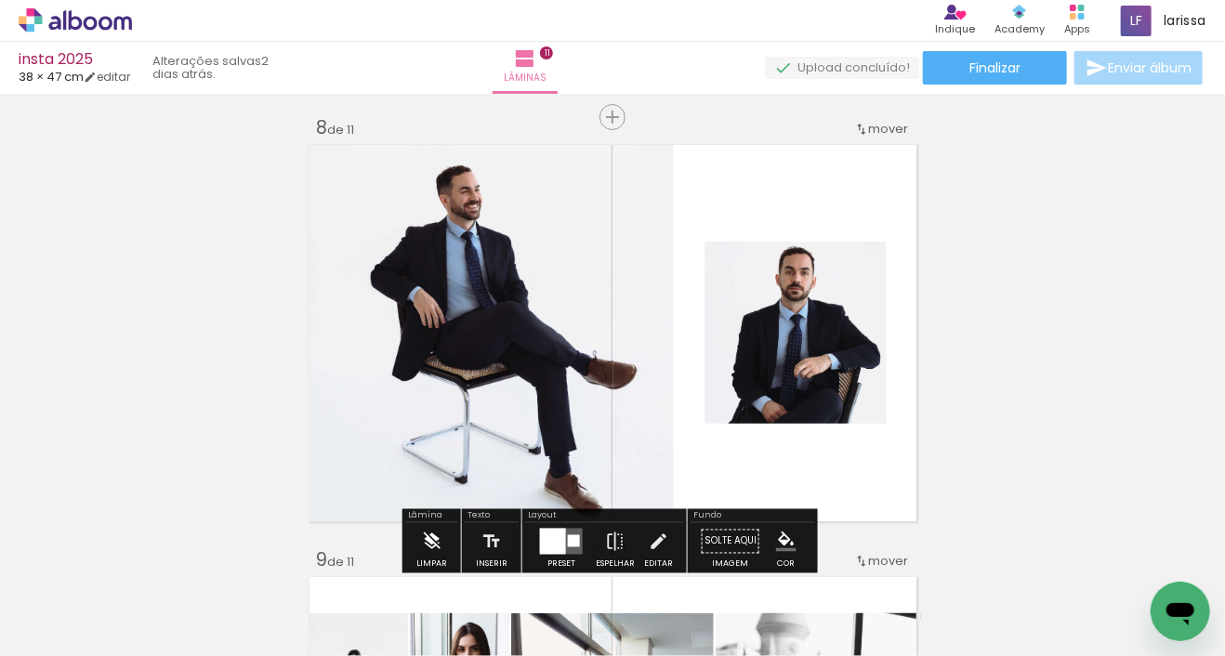
scroll to position [3057, 0]
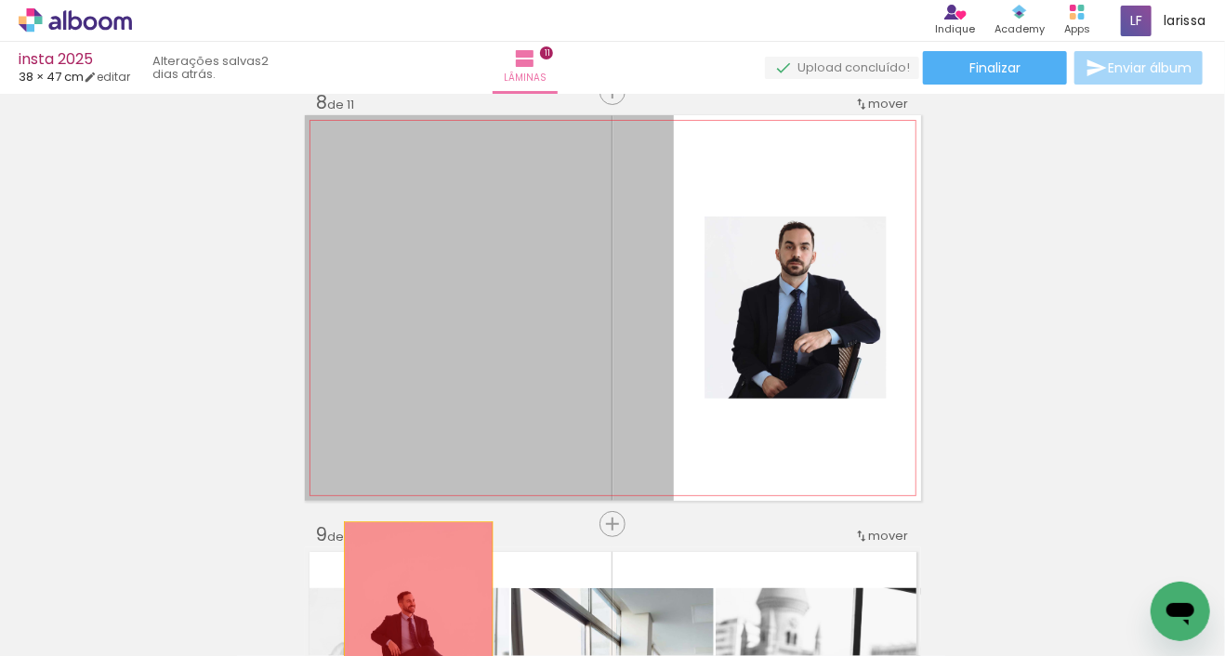
drag
click at [410, 619] on quentale-workspace at bounding box center [612, 328] width 1225 height 656
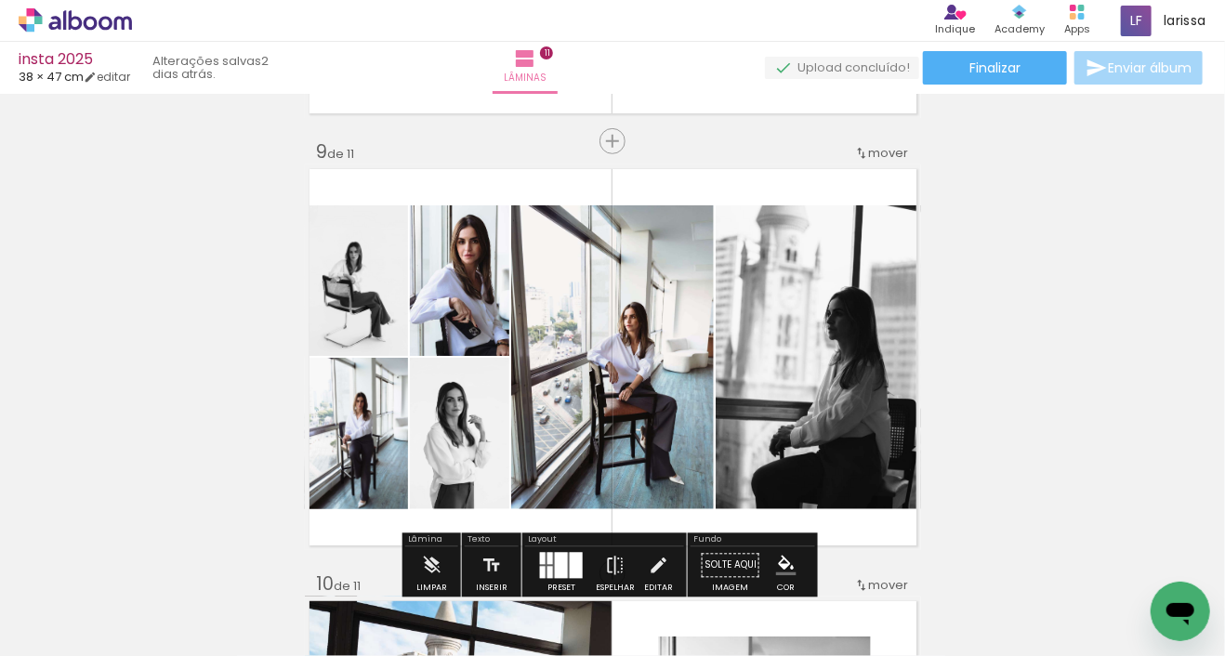
scroll to position [3443, 0]
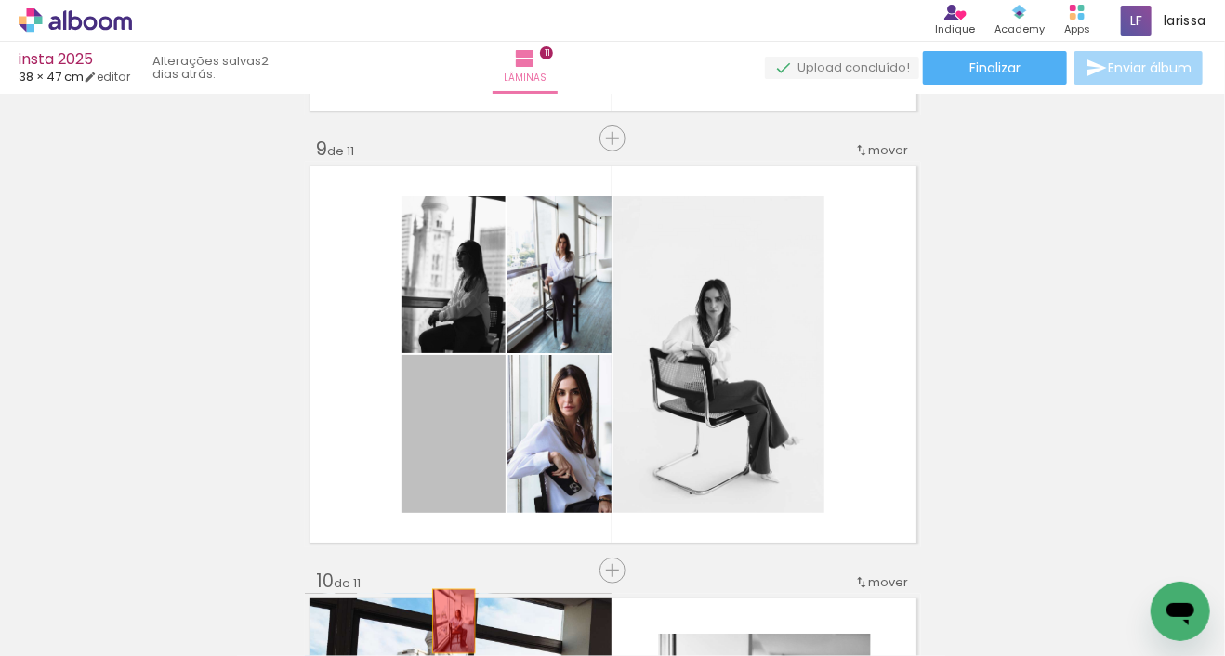
click at [448, 621] on quentale-workspace at bounding box center [612, 328] width 1225 height 656
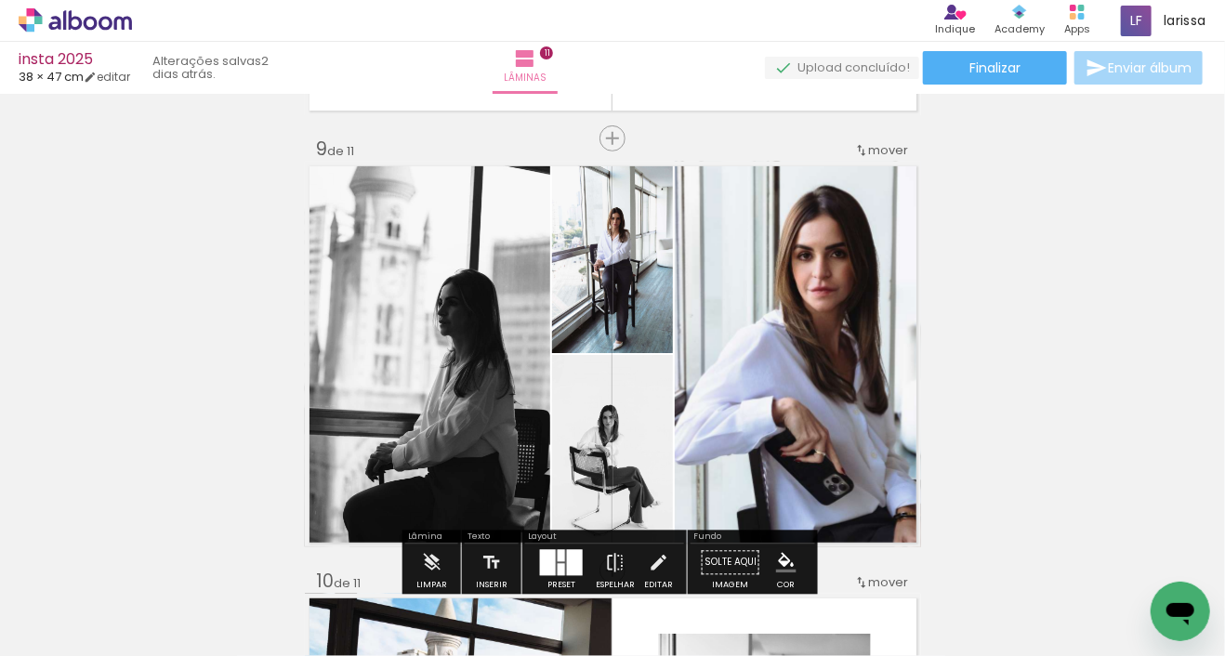
click at [452, 613] on quentale-workspace at bounding box center [612, 328] width 1225 height 656
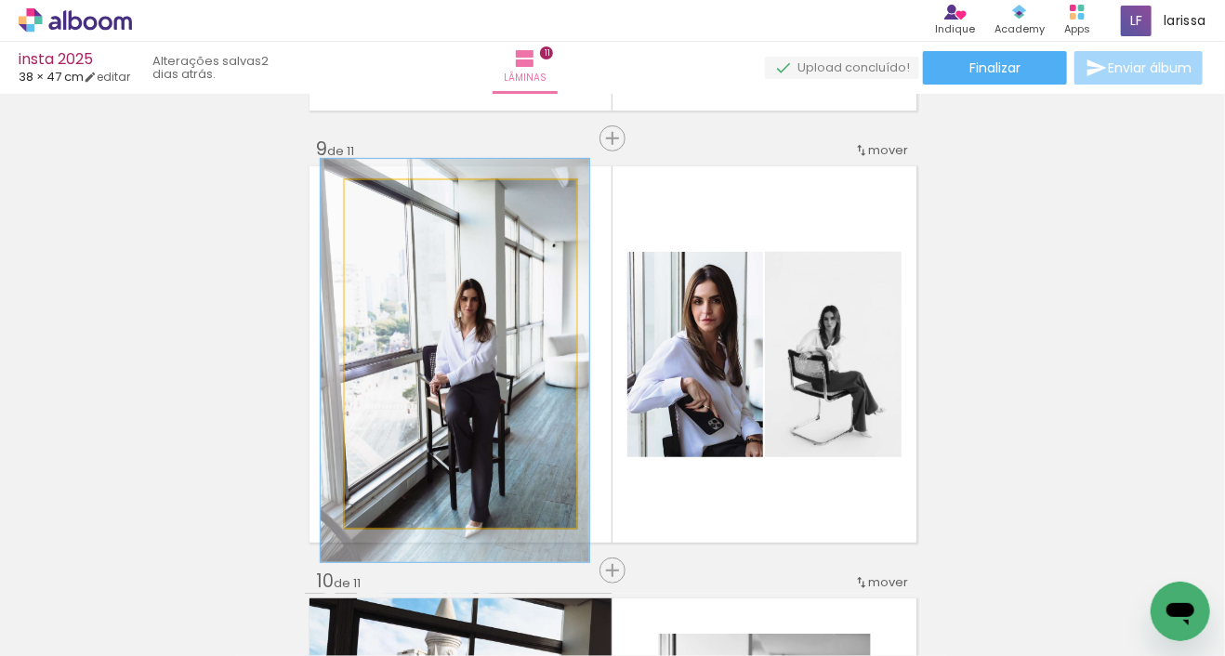
click at [442, 616] on quentale-workspace at bounding box center [612, 328] width 1225 height 656
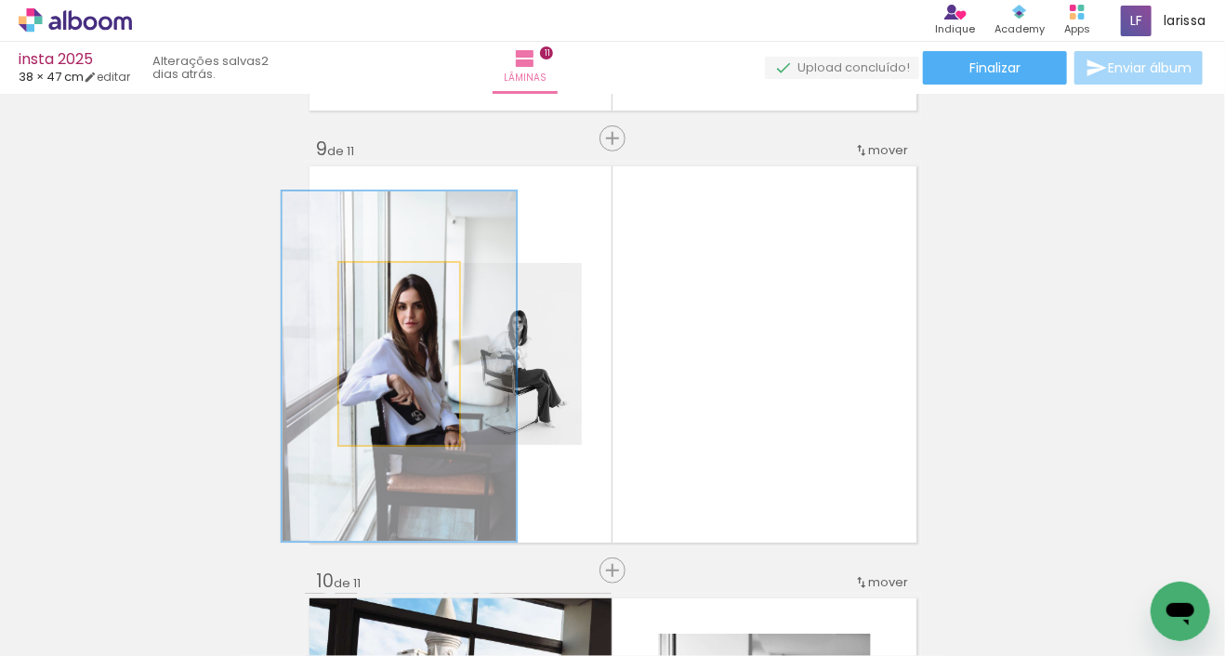
click at [427, 632] on quentale-workspace at bounding box center [612, 328] width 1225 height 656
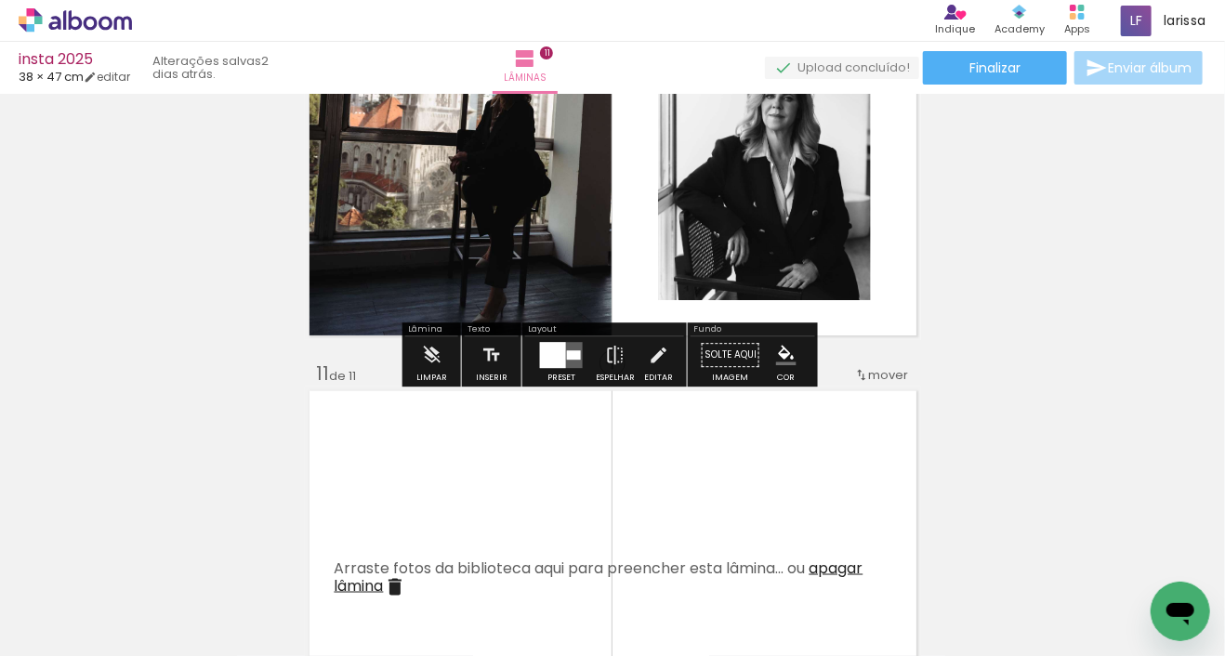
scroll to position [4132, 0]
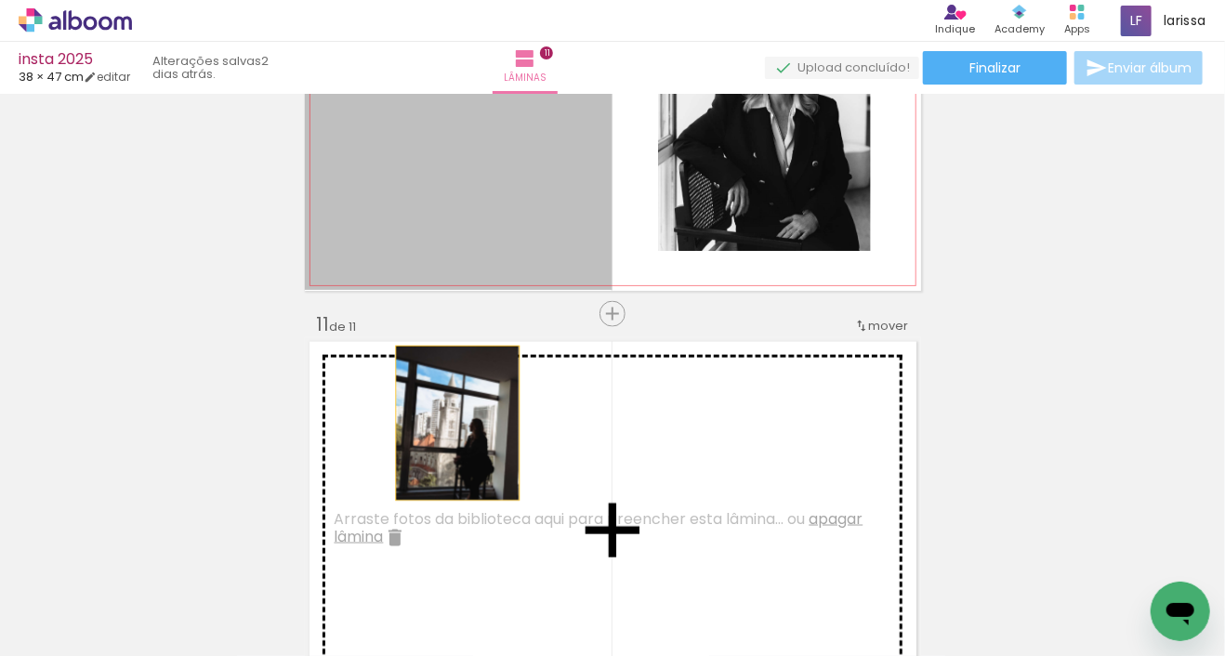
click at [417, 576] on quentale-workspace at bounding box center [612, 328] width 1225 height 656
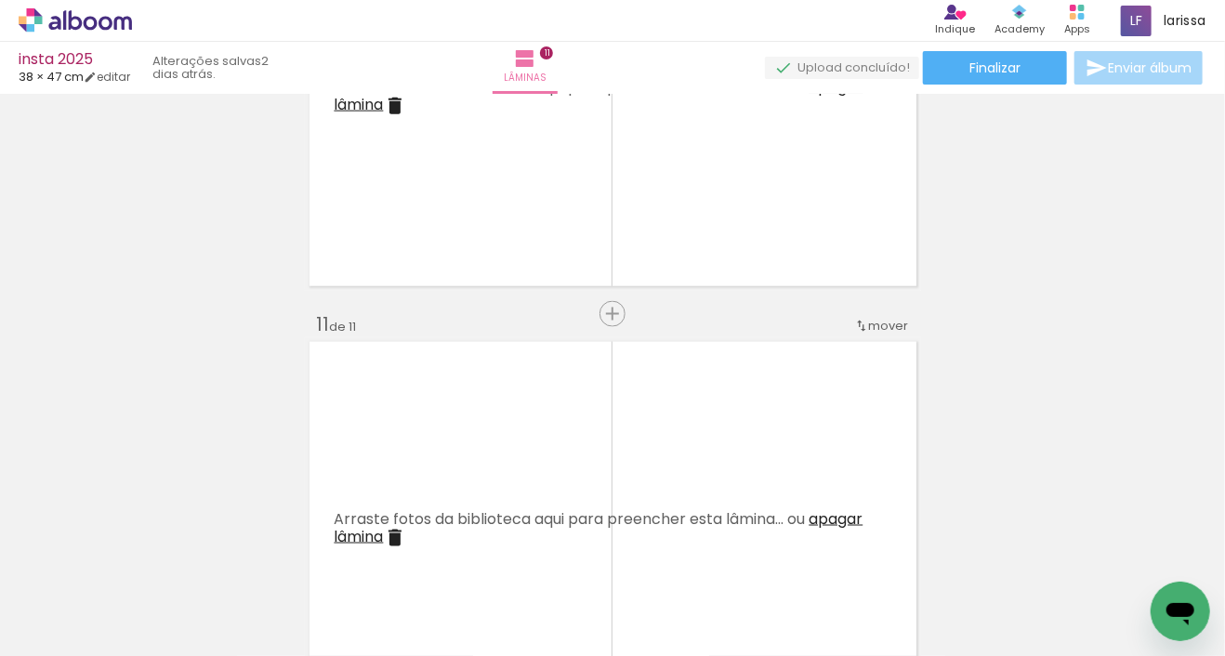
click at [152, 559] on iron-icon at bounding box center [146, 556] width 20 height 20
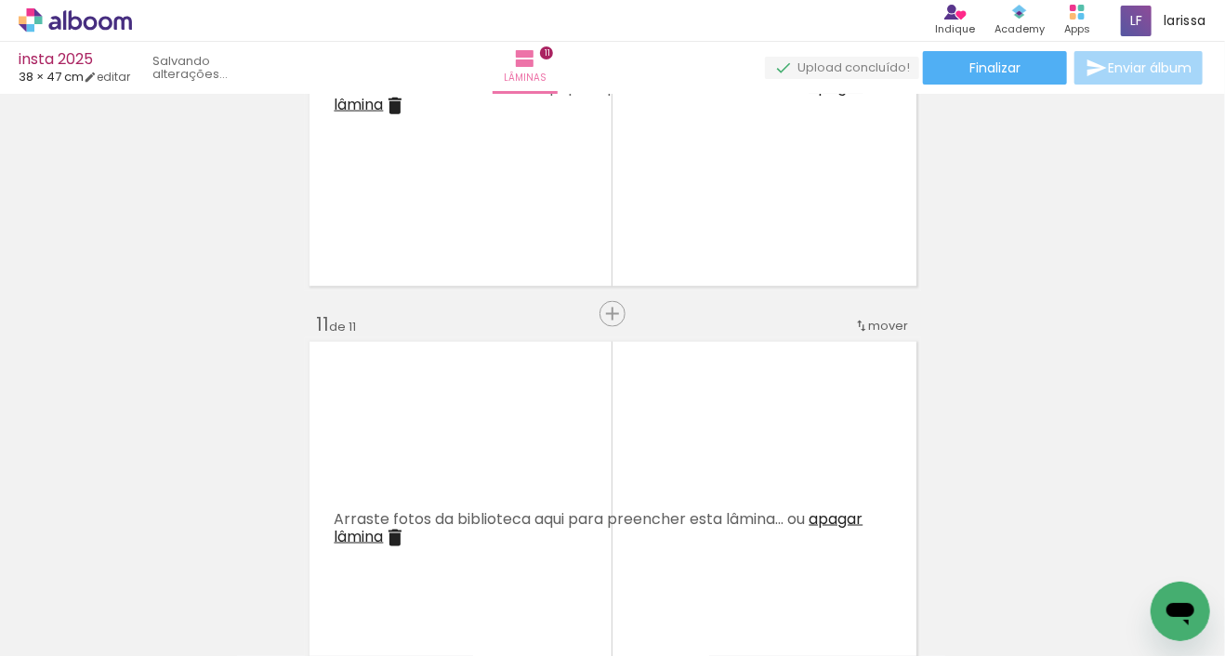
click at [152, 559] on iron-icon at bounding box center [146, 556] width 20 height 20
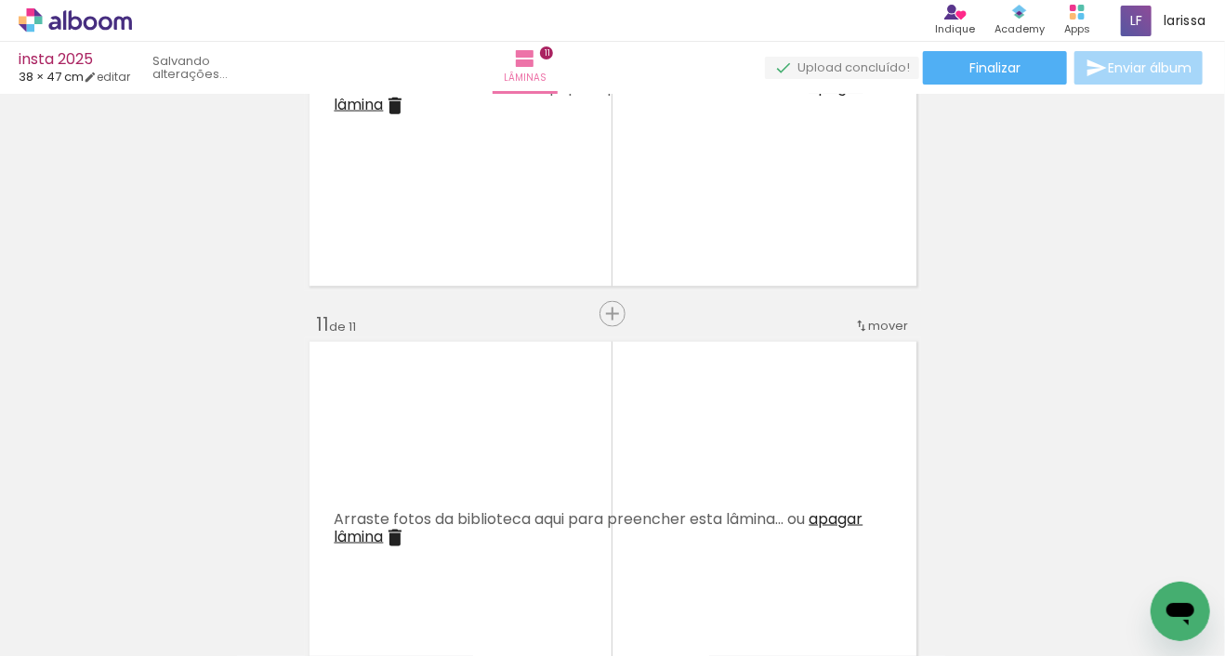
click at [152, 559] on iron-icon at bounding box center [146, 556] width 20 height 20
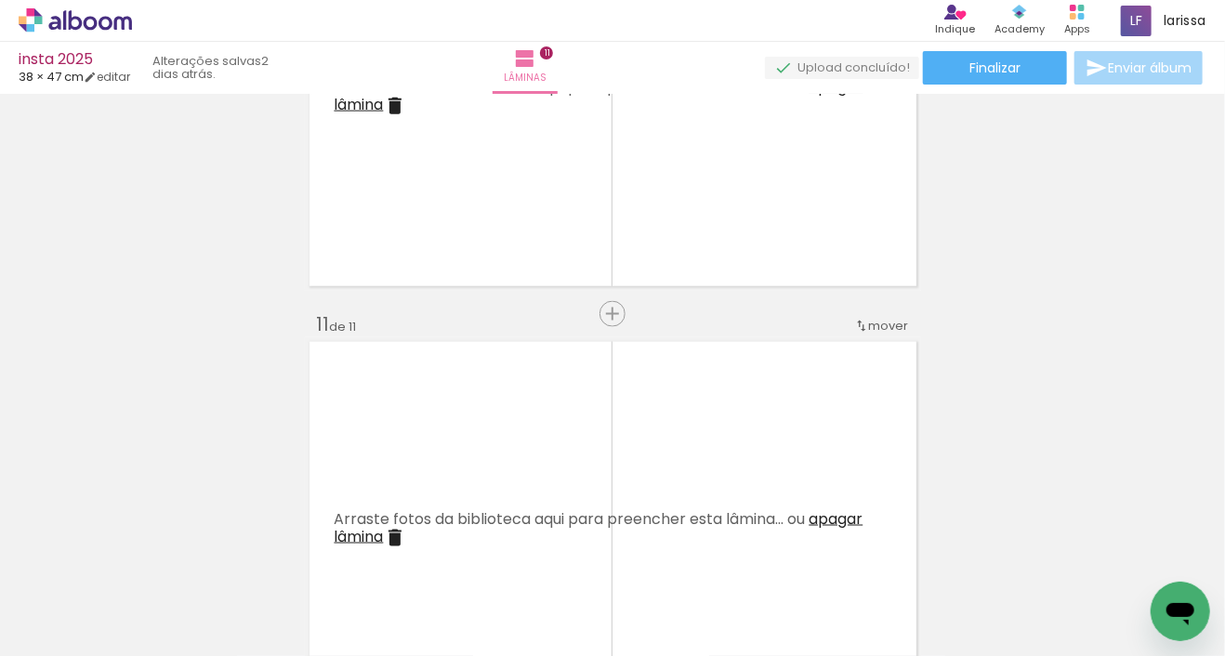
click at [152, 559] on iron-icon at bounding box center [146, 556] width 20 height 20
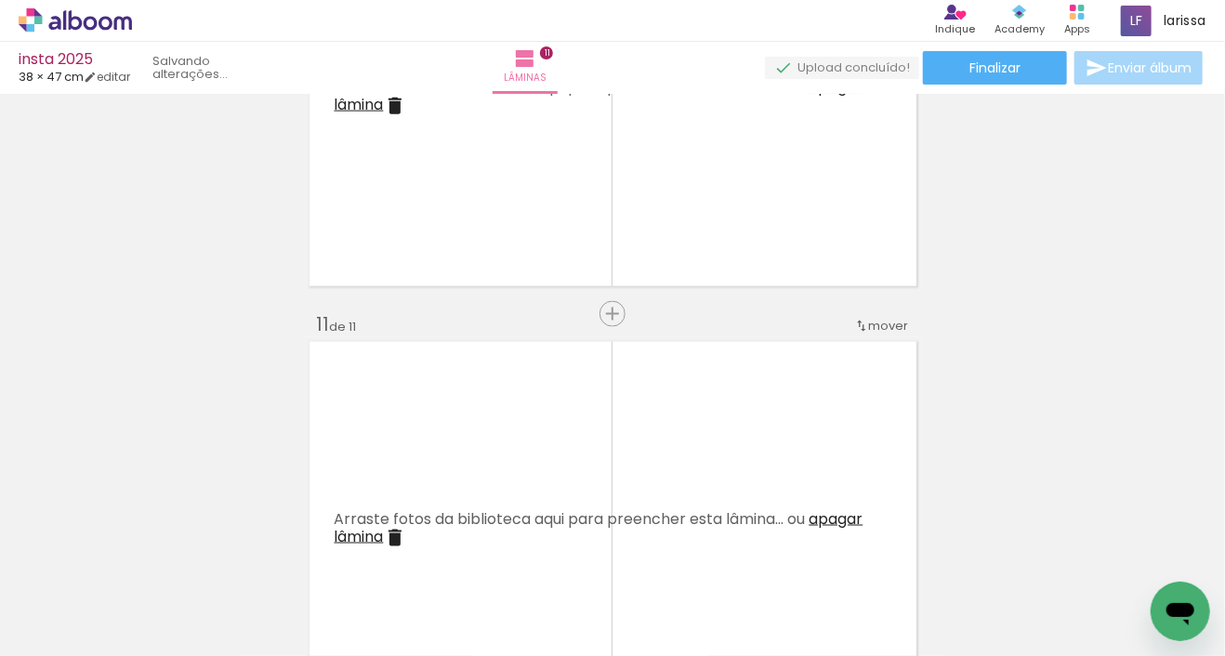
click at [152, 559] on iron-icon at bounding box center [146, 556] width 20 height 20
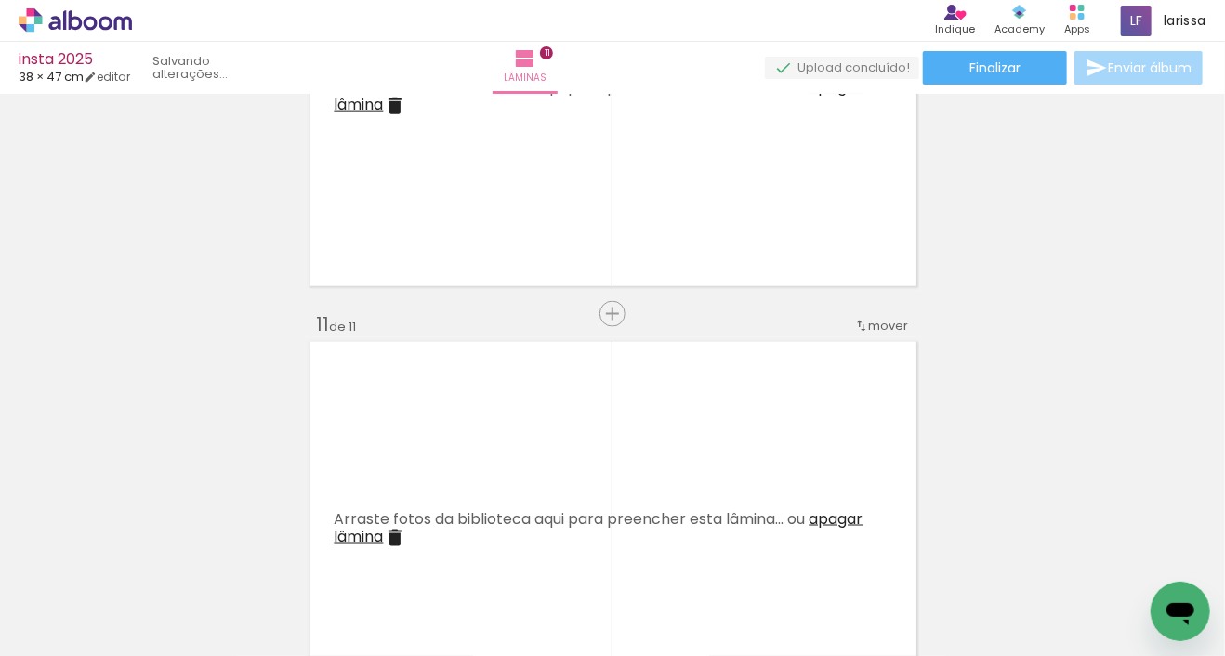
click at [152, 559] on iron-icon at bounding box center [146, 556] width 20 height 20
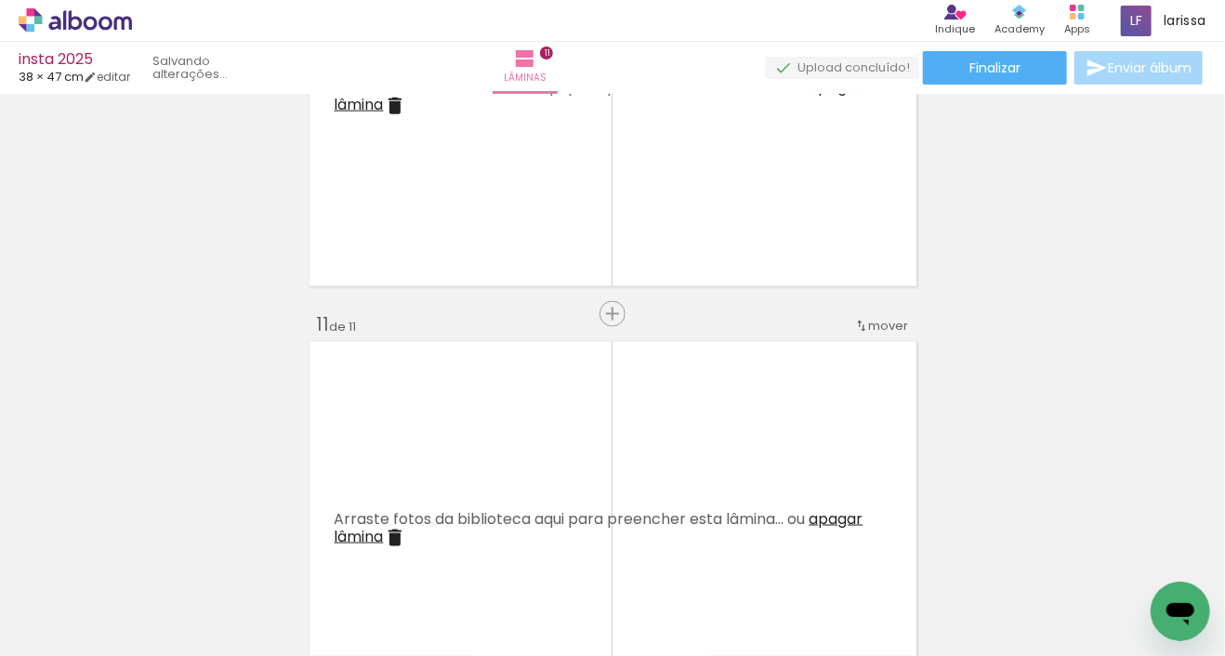
click at [152, 559] on iron-icon at bounding box center [146, 556] width 20 height 20
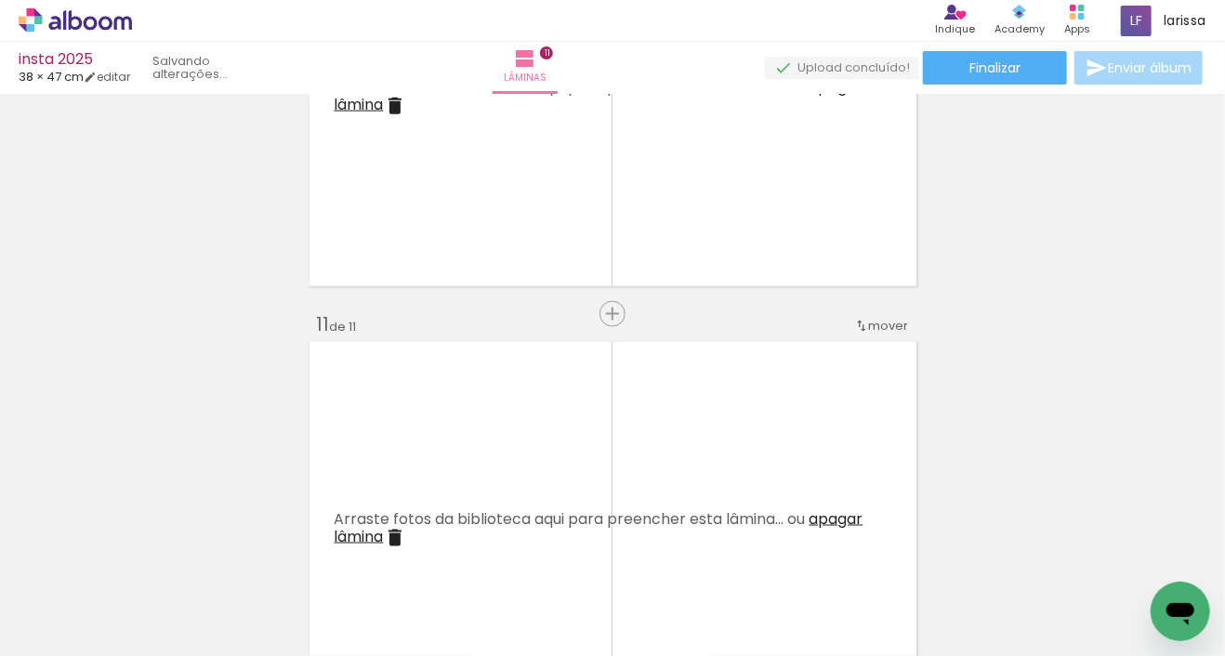
click at [152, 559] on iron-icon at bounding box center [146, 556] width 20 height 20
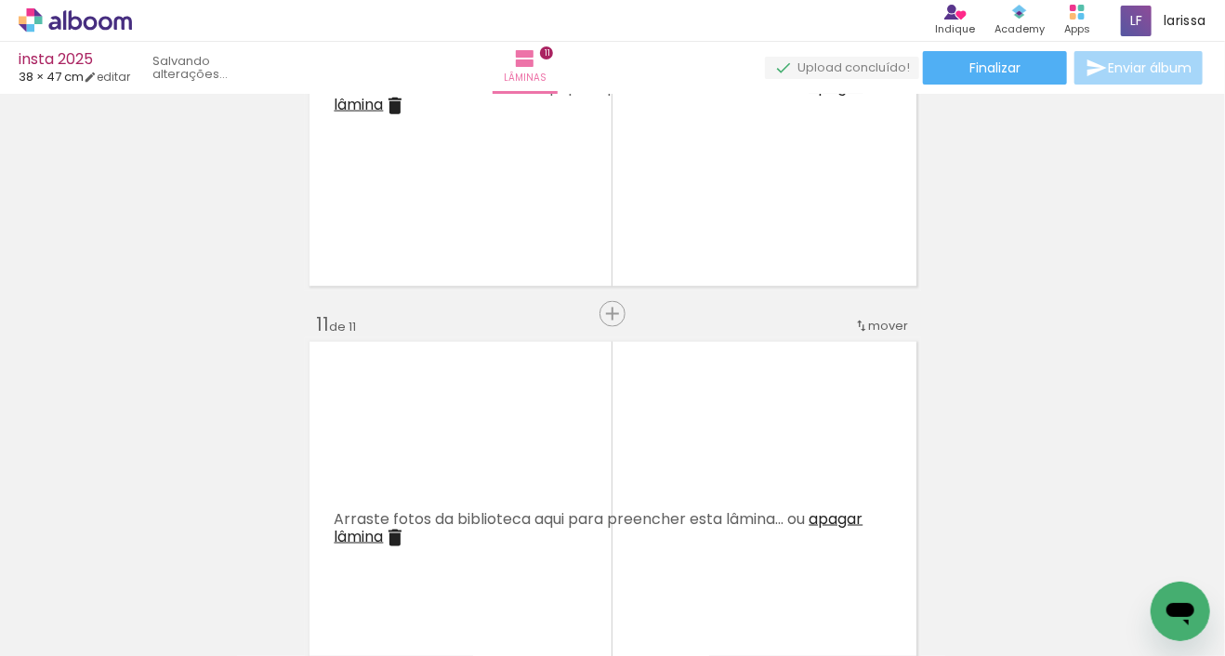
click at [152, 559] on iron-icon at bounding box center [146, 556] width 20 height 20
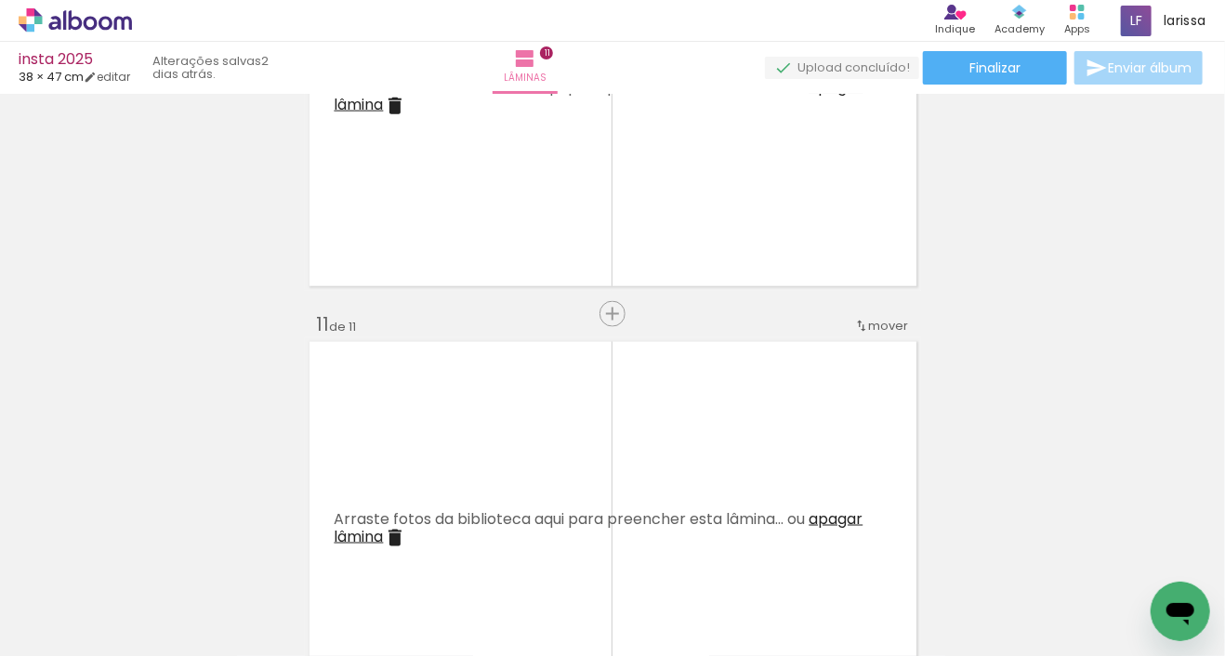
click at [152, 559] on iron-icon at bounding box center [146, 556] width 20 height 20
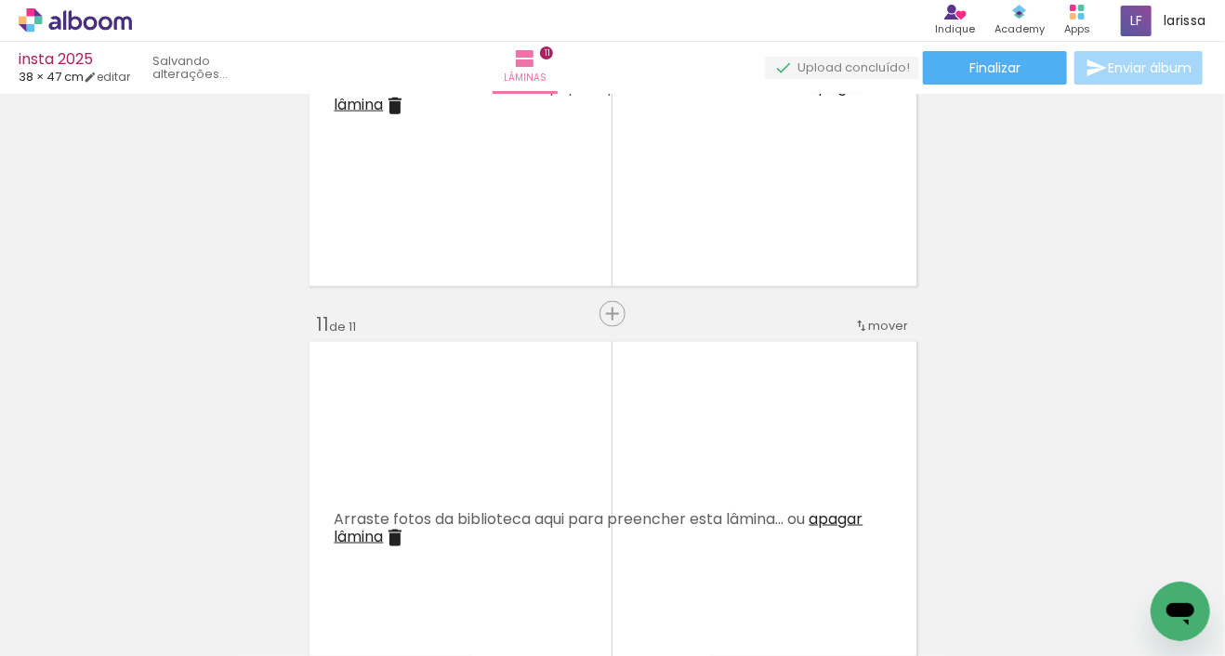
click at [152, 559] on iron-icon at bounding box center [146, 556] width 20 height 20
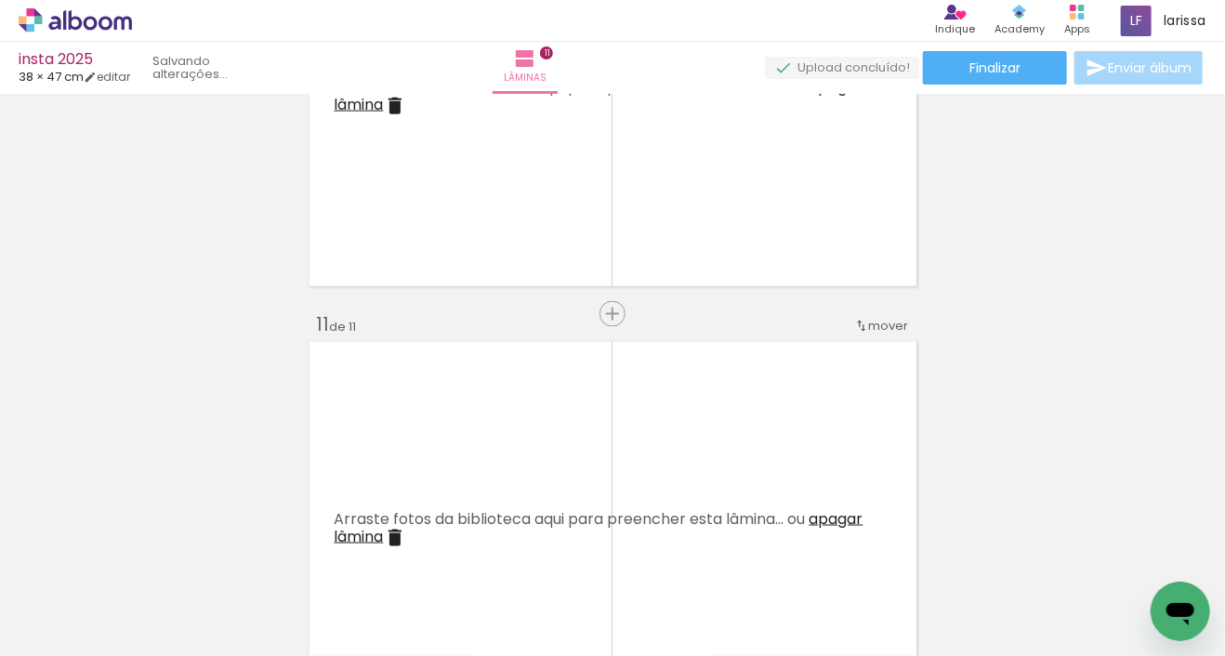
click at [152, 559] on iron-icon at bounding box center [146, 556] width 20 height 20
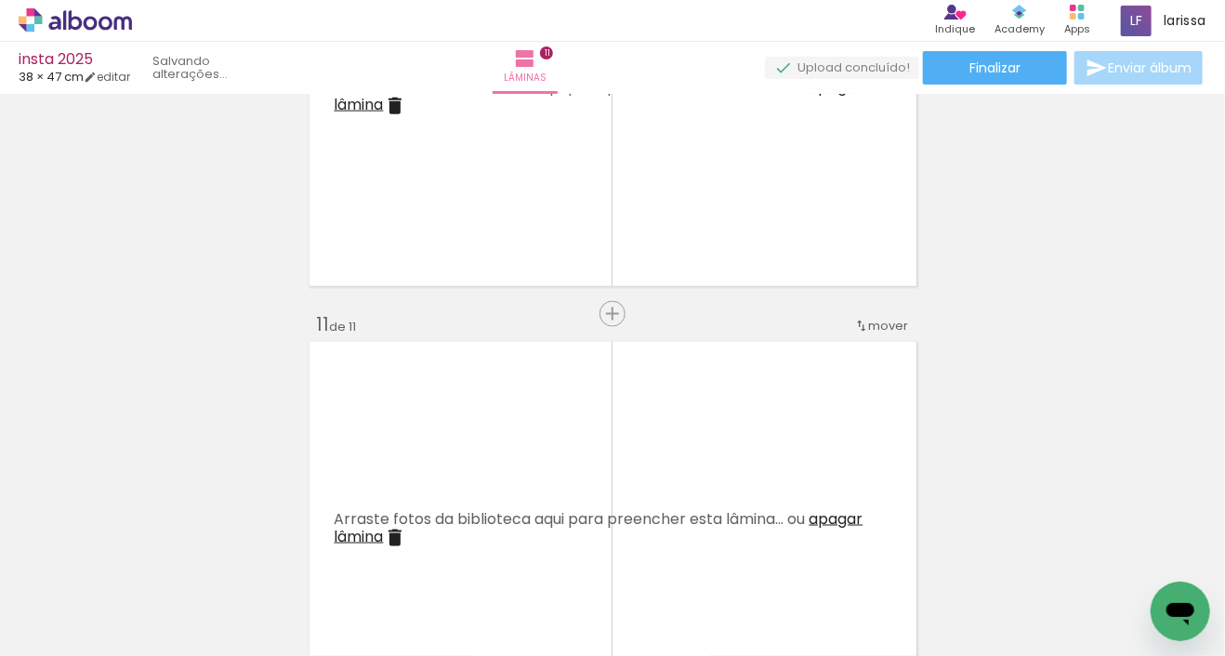
click at [152, 559] on iron-icon at bounding box center [146, 556] width 20 height 20
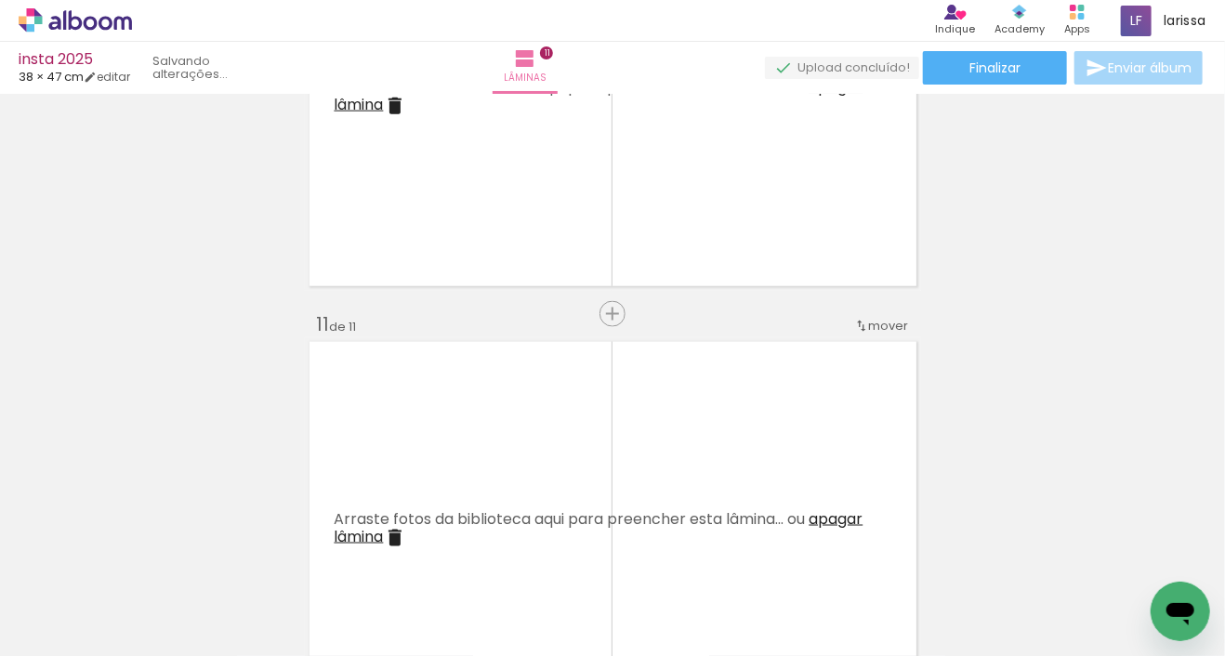
click at [152, 559] on iron-icon at bounding box center [146, 556] width 20 height 20
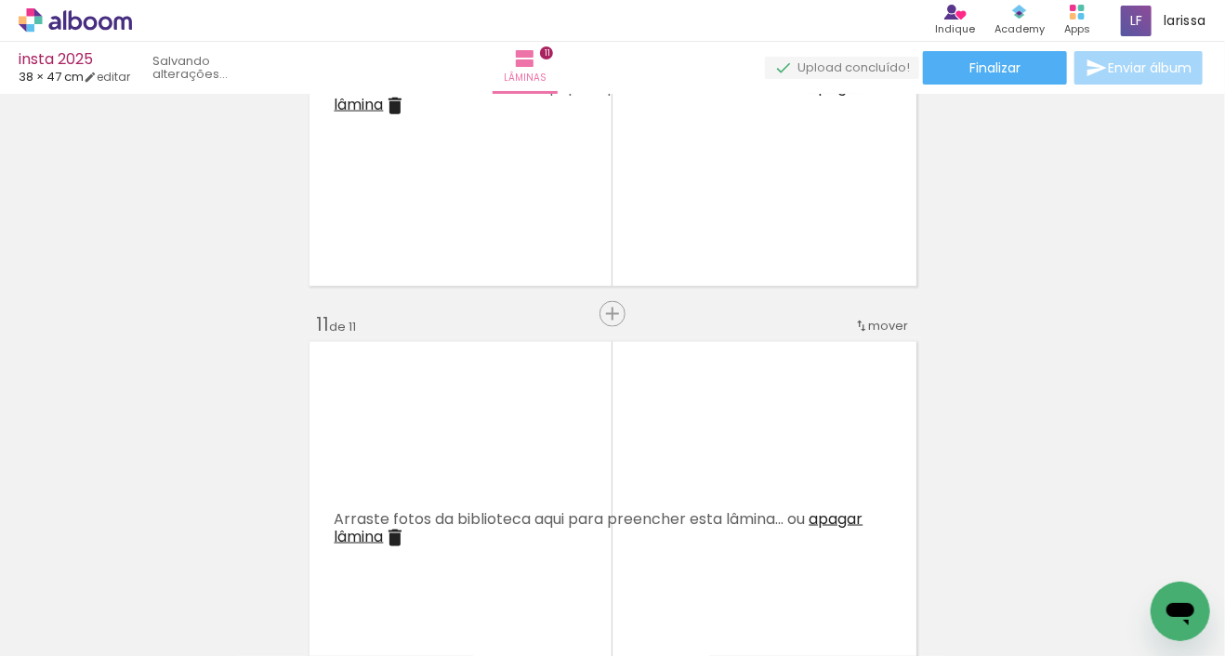
click at [152, 559] on iron-icon at bounding box center [146, 556] width 20 height 20
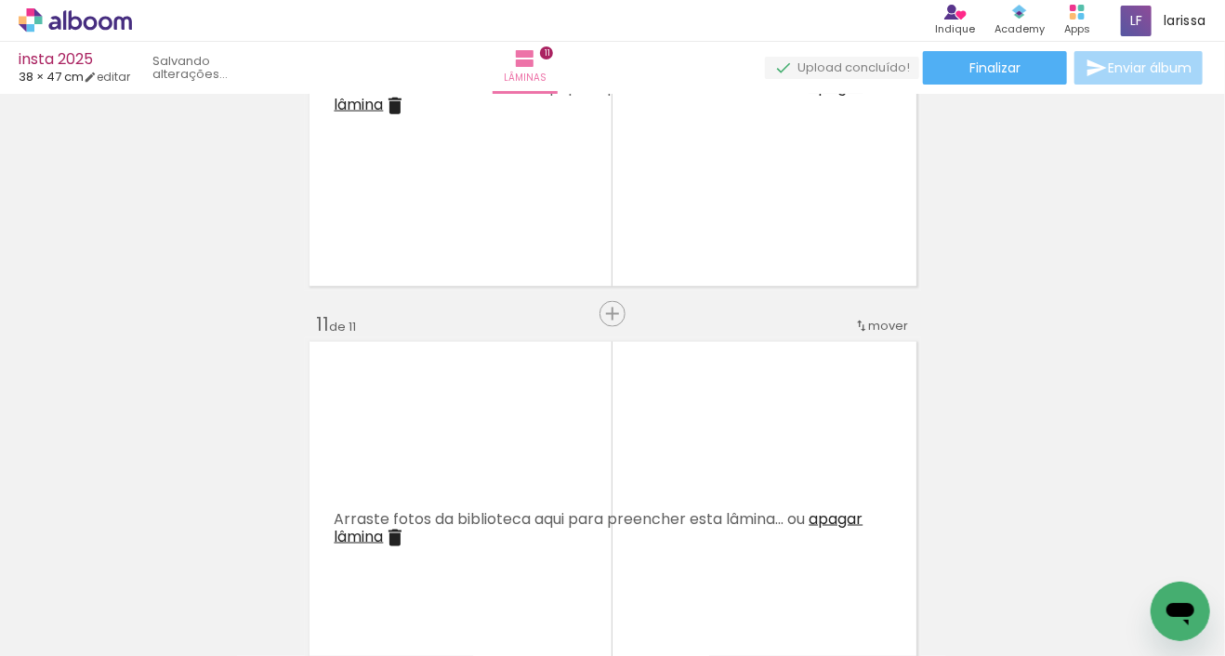
click at [152, 559] on iron-icon at bounding box center [146, 556] width 20 height 20
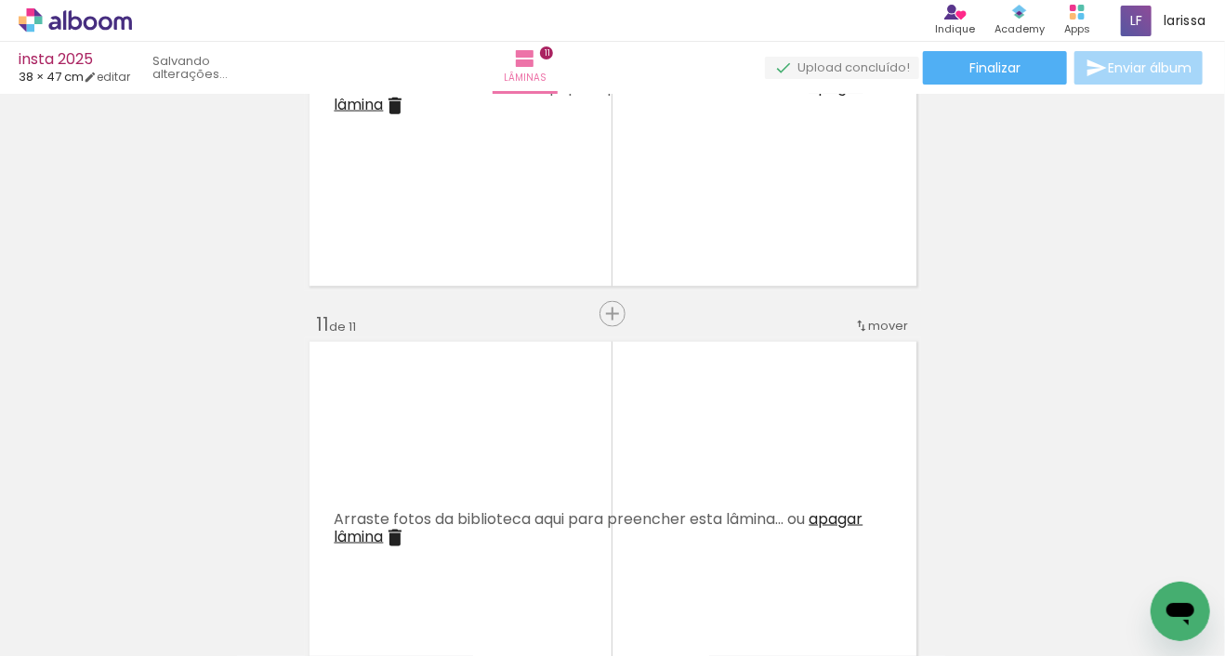
click at [152, 559] on iron-icon at bounding box center [146, 556] width 20 height 20
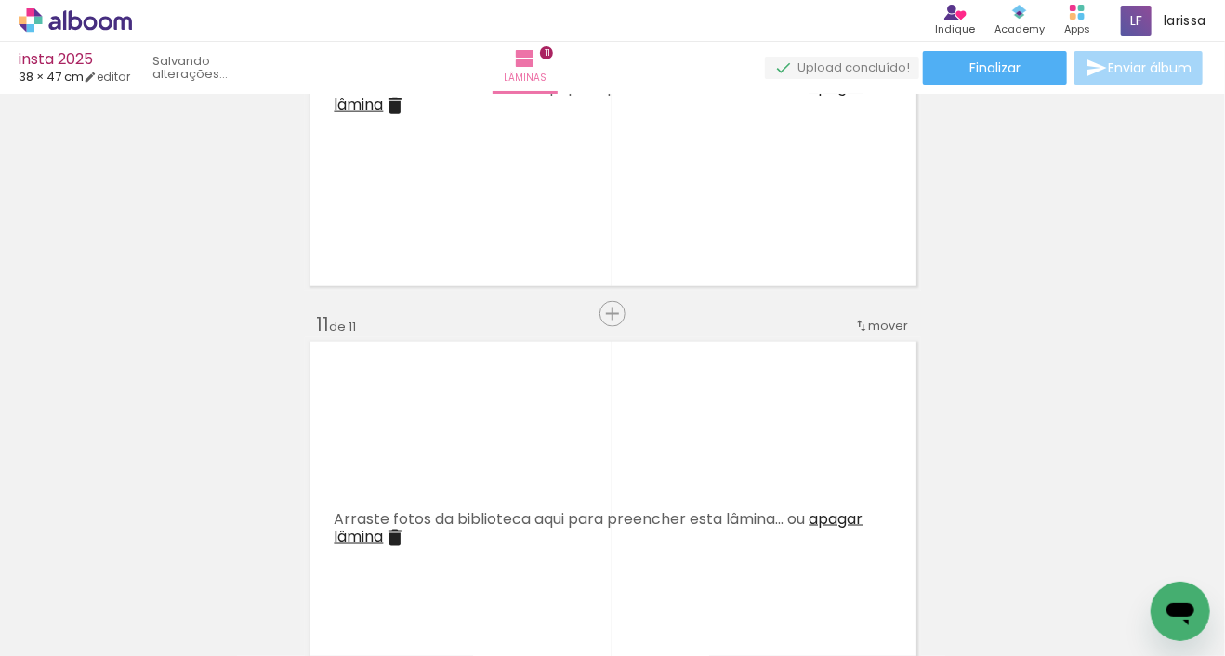
click at [152, 559] on iron-icon at bounding box center [146, 556] width 20 height 20
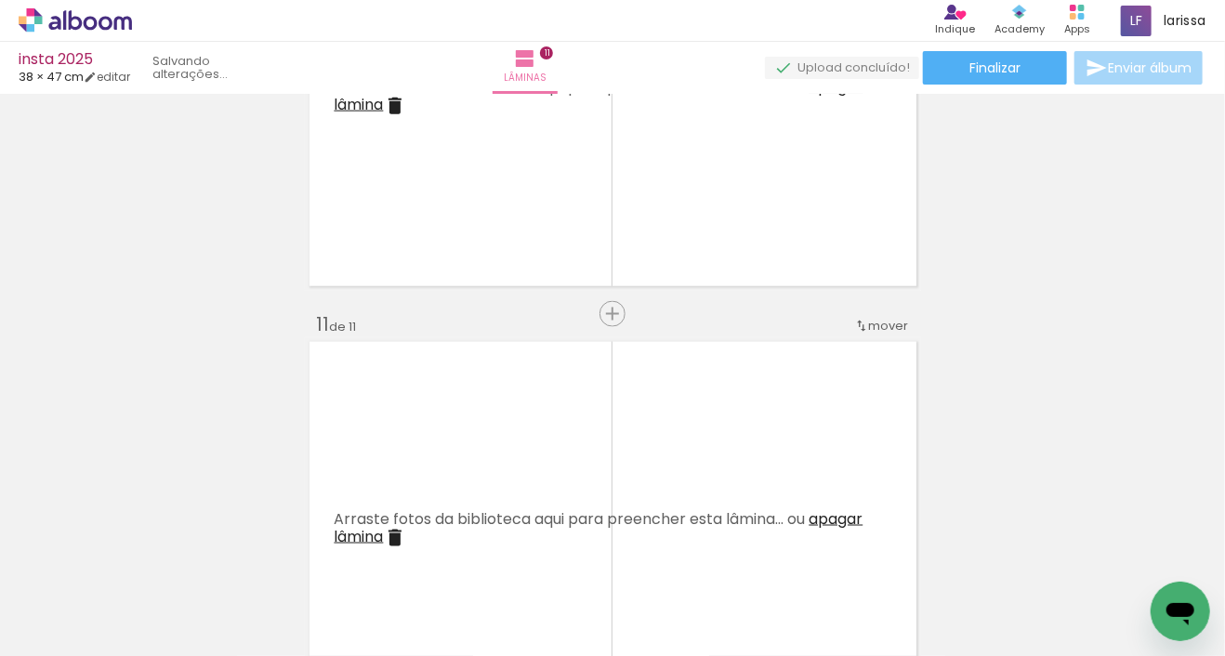
click at [152, 559] on iron-icon at bounding box center [146, 556] width 20 height 20
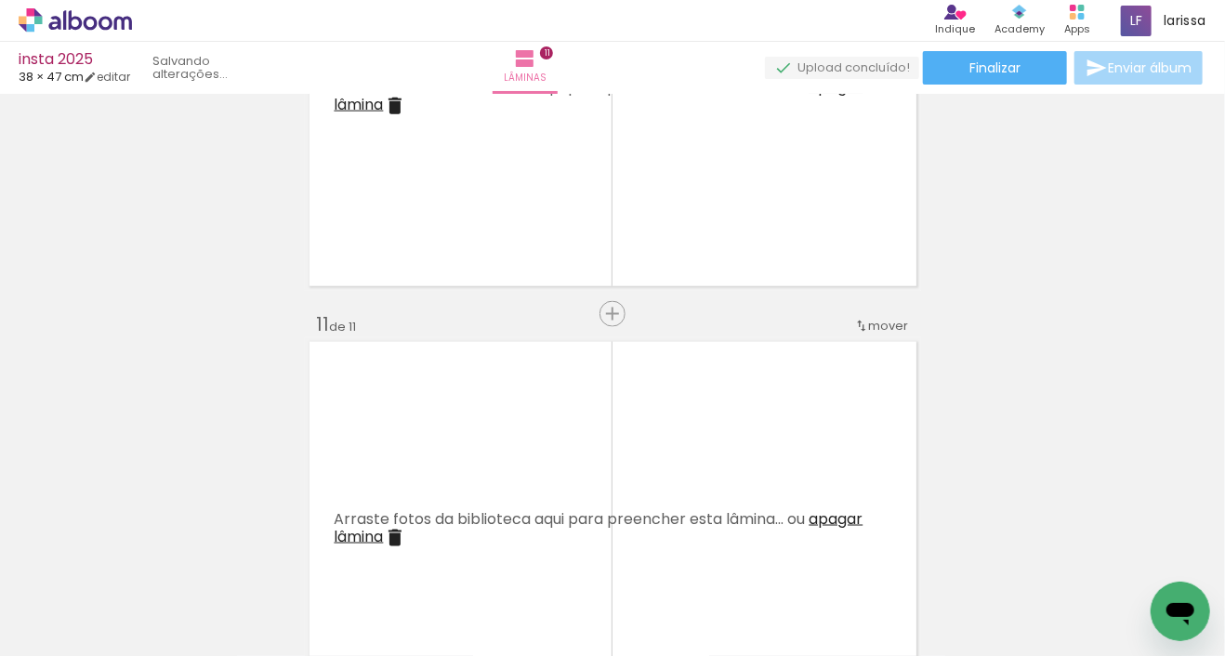
click at [152, 559] on iron-icon at bounding box center [146, 556] width 20 height 20
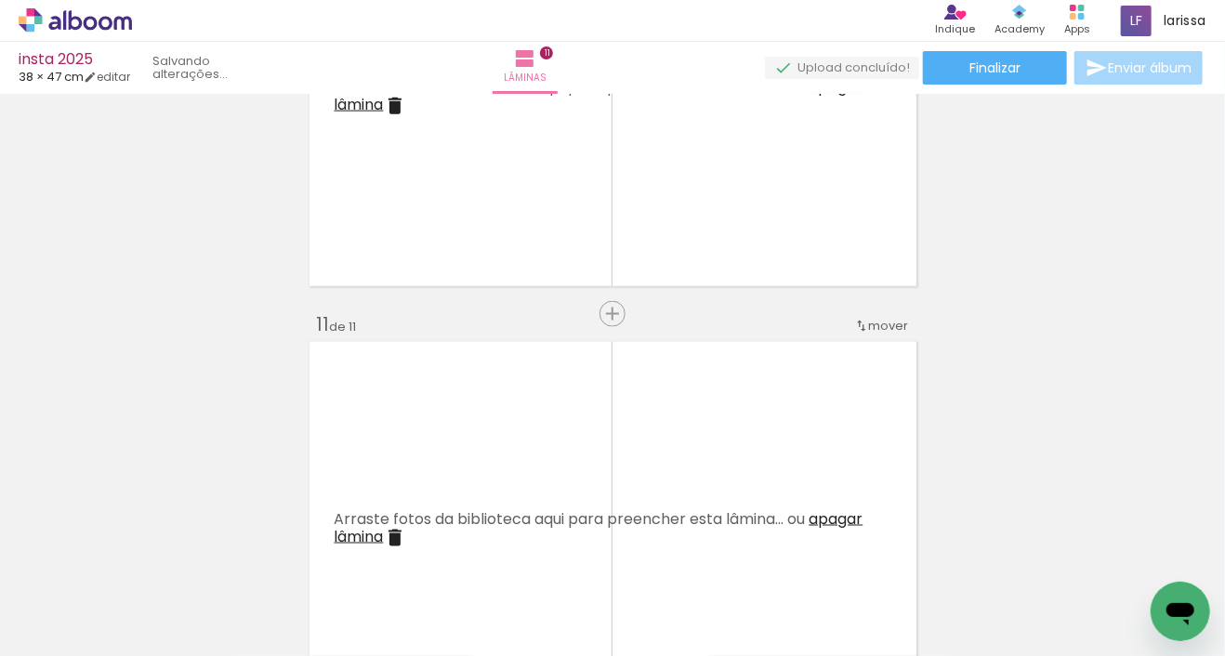
click at [152, 559] on iron-icon at bounding box center [146, 556] width 20 height 20
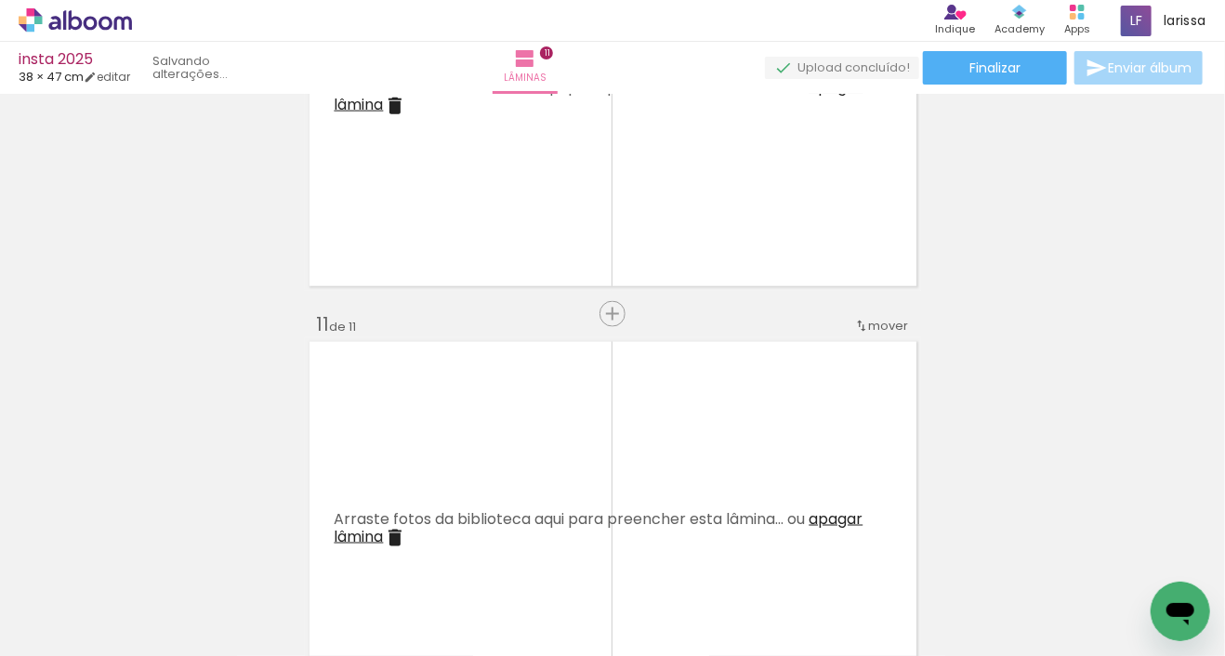
click at [152, 559] on iron-icon at bounding box center [146, 556] width 20 height 20
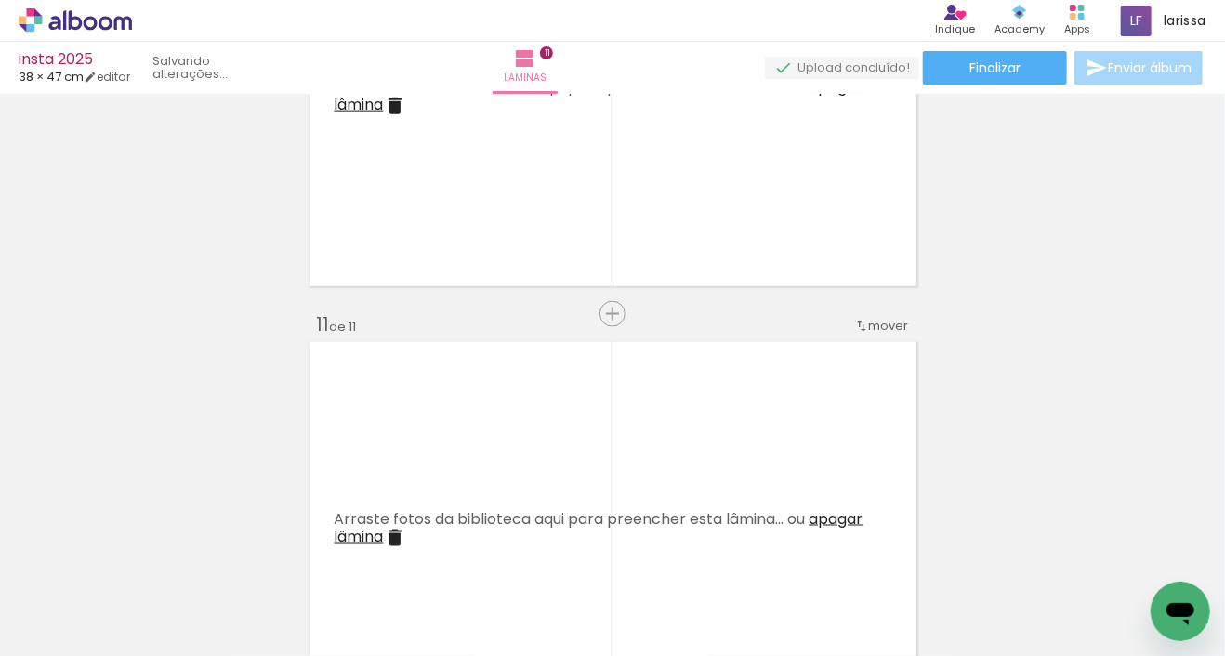
click at [152, 559] on iron-icon at bounding box center [146, 556] width 20 height 20
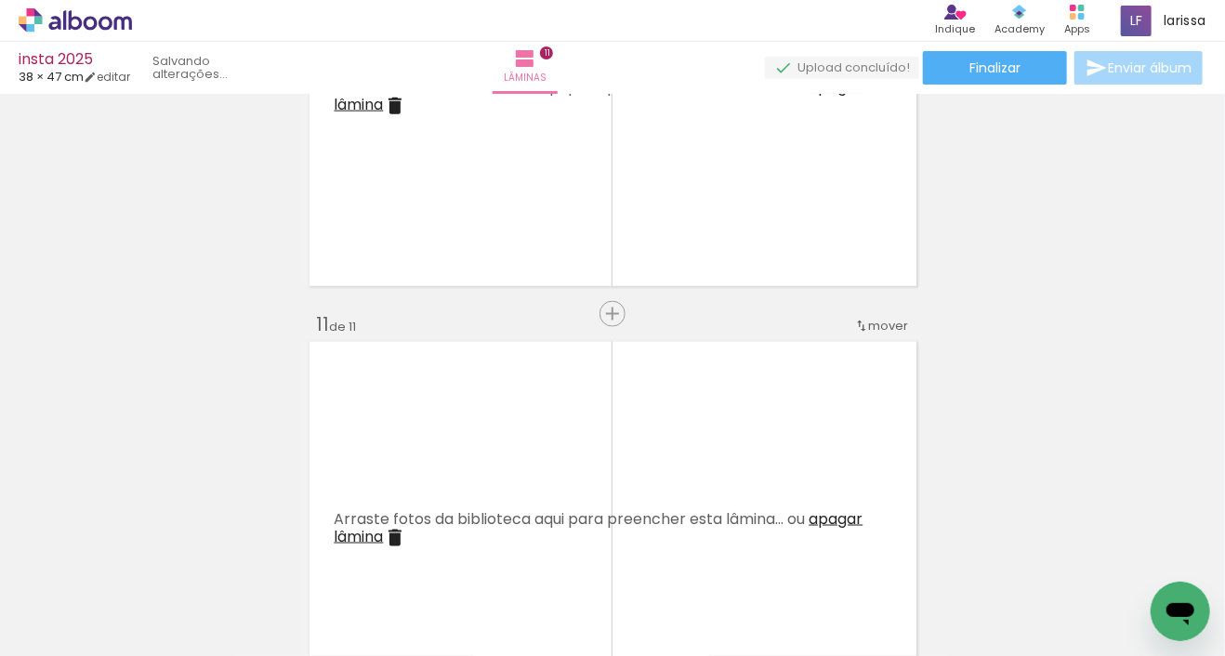
click at [152, 559] on iron-icon at bounding box center [146, 556] width 20 height 20
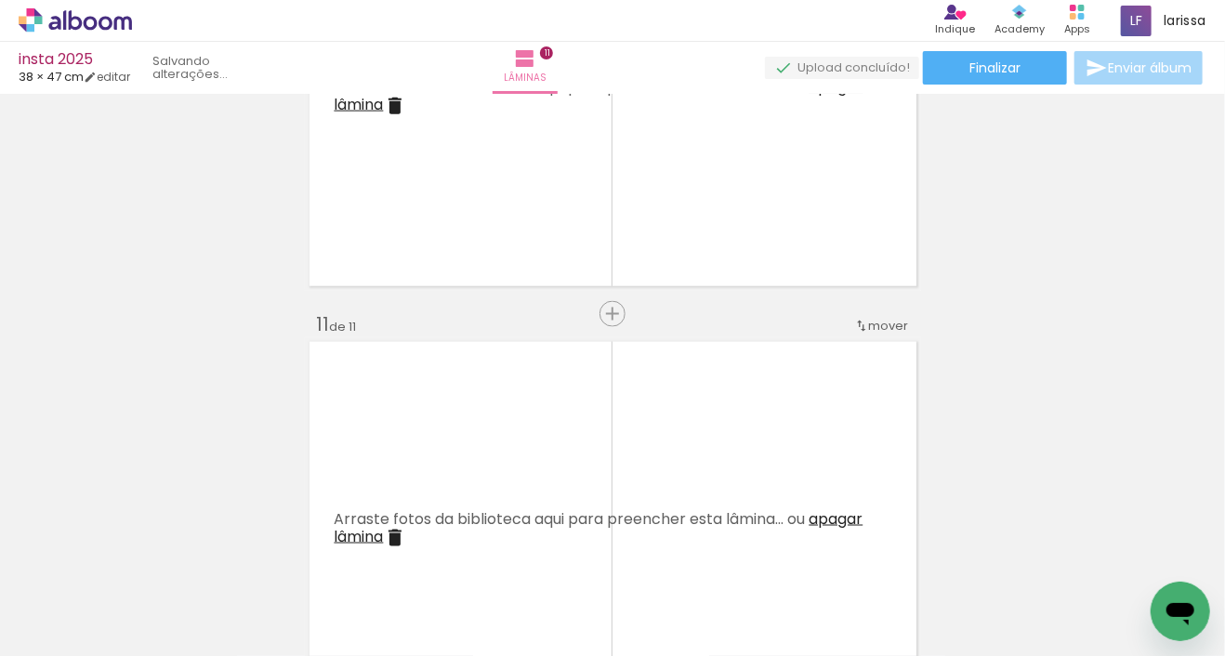
click at [152, 559] on iron-icon at bounding box center [146, 556] width 20 height 20
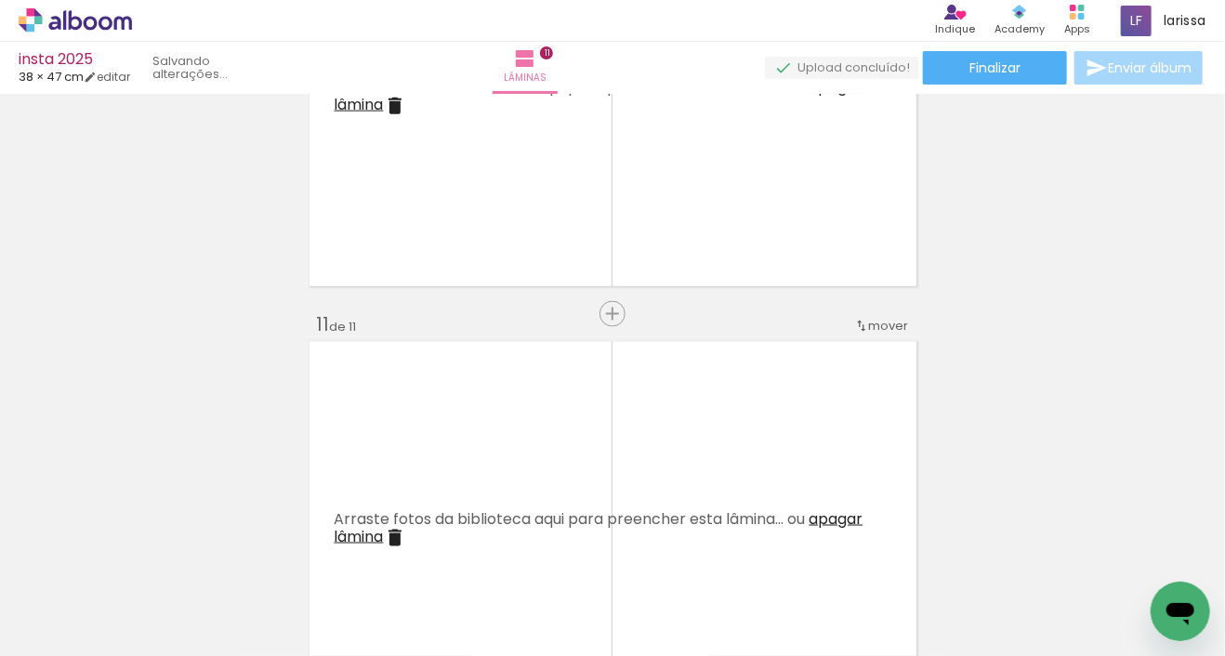
click at [152, 559] on iron-icon at bounding box center [146, 556] width 20 height 20
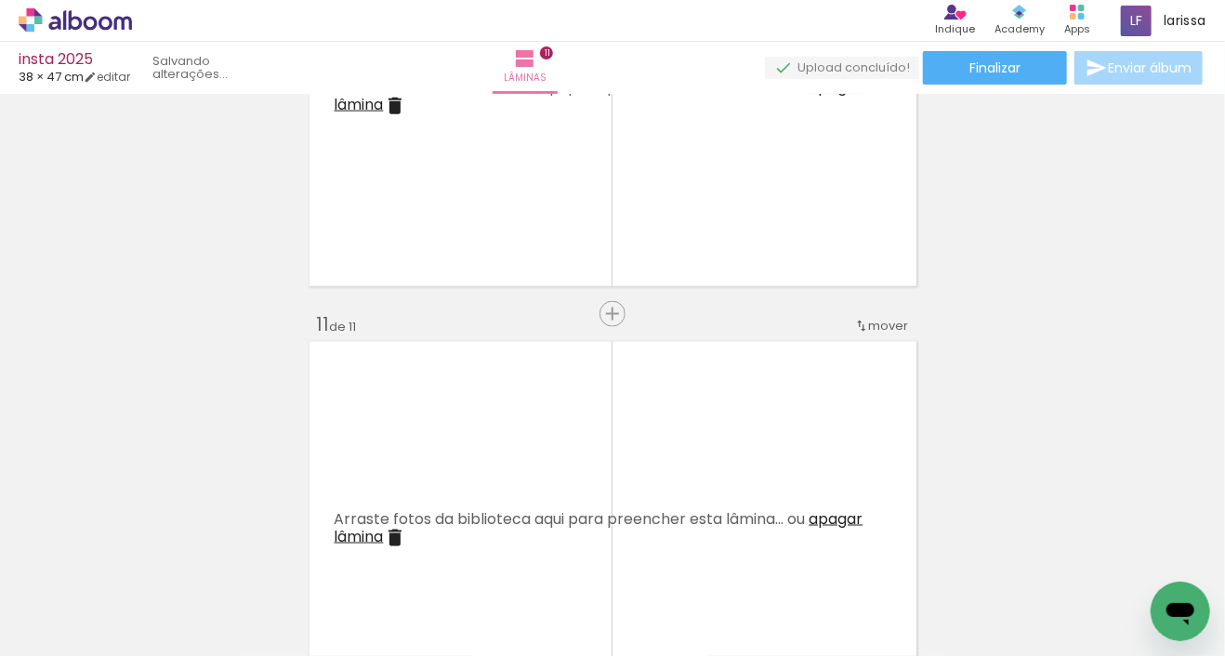
click at [152, 559] on iron-icon at bounding box center [146, 556] width 20 height 20
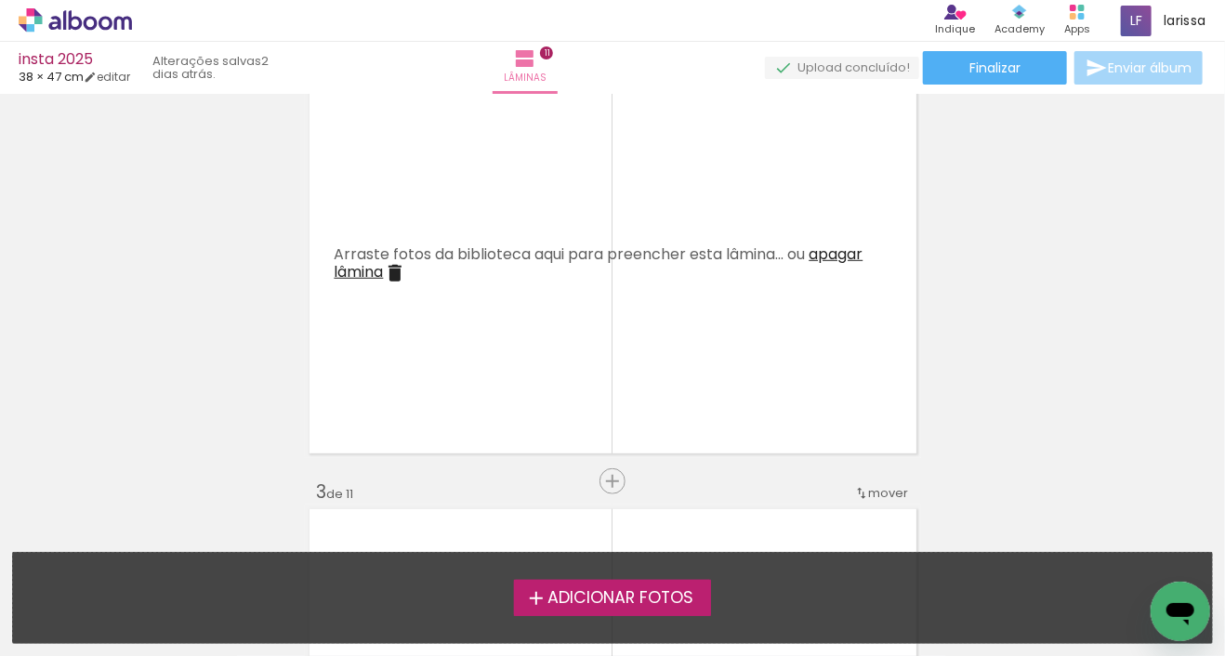
scroll to position [0, 0]
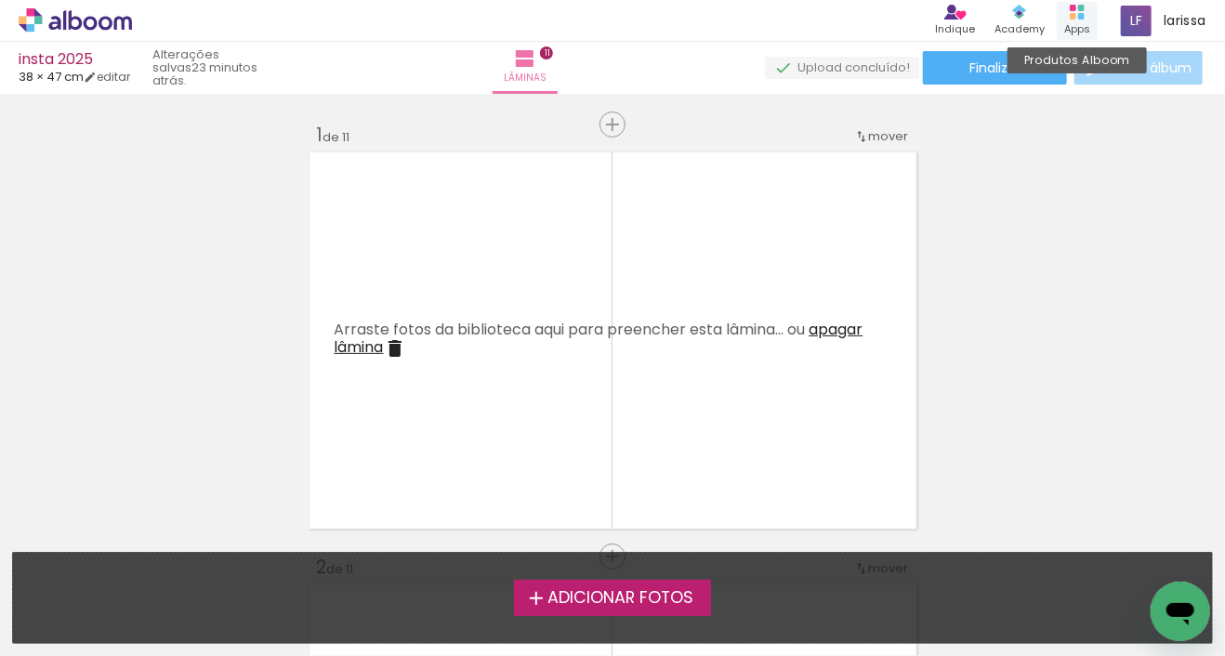
click at [1083, 14] on div "Produtos Alboom Apps" at bounding box center [1077, 21] width 41 height 38
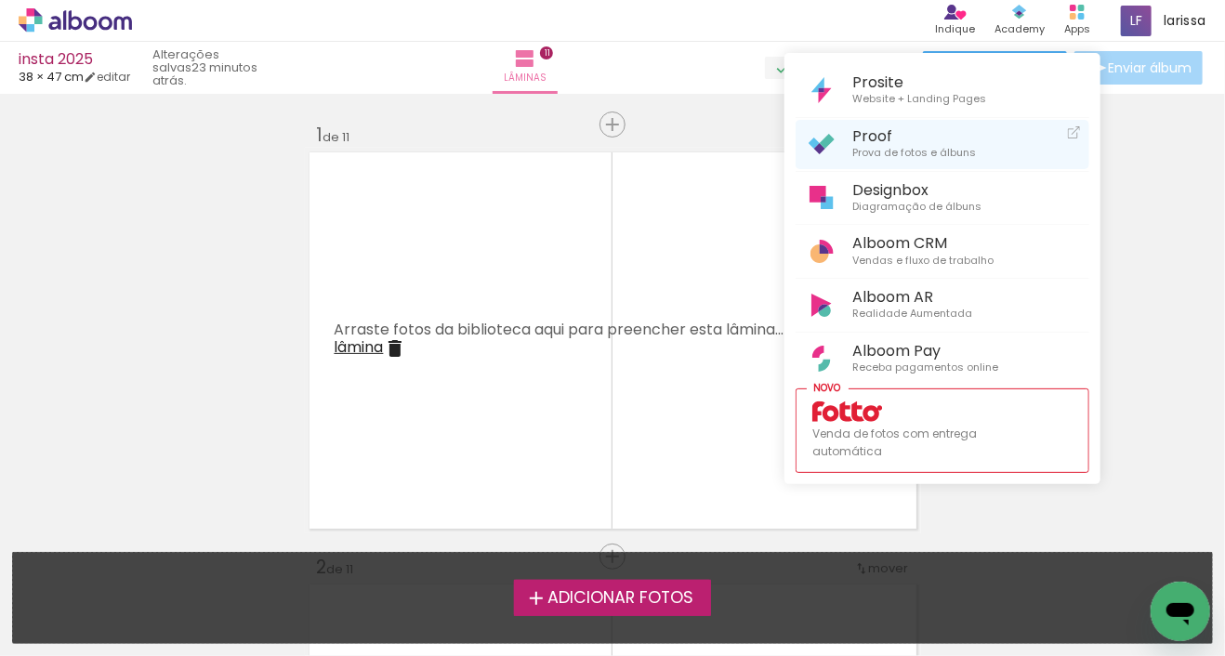
click at [914, 152] on span "Prova de fotos e álbuns" at bounding box center [914, 153] width 124 height 17
